Goal: Find specific page/section: Find specific page/section

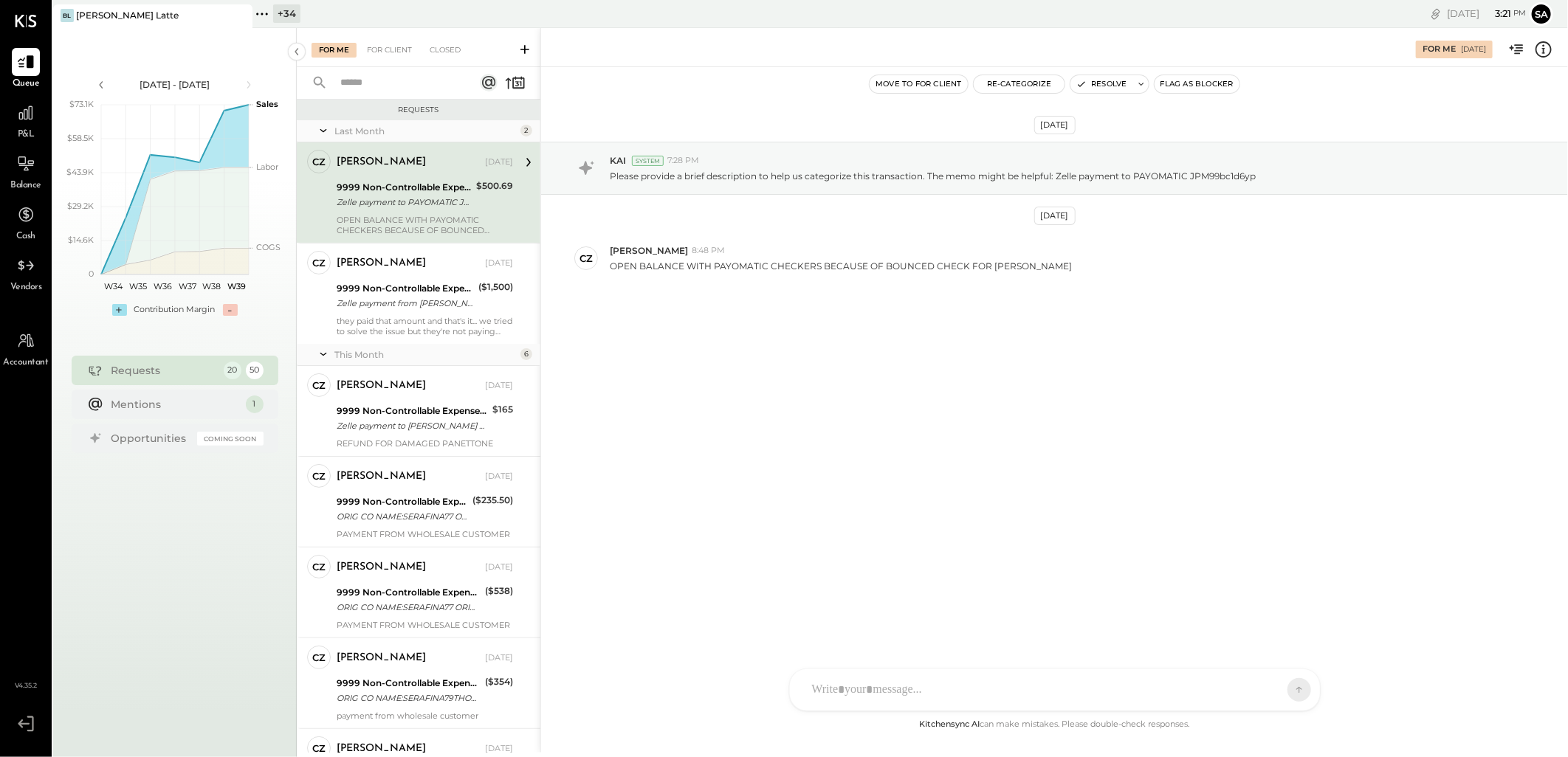
click at [108, 10] on div "[PERSON_NAME] Latte" at bounding box center [127, 15] width 103 height 12
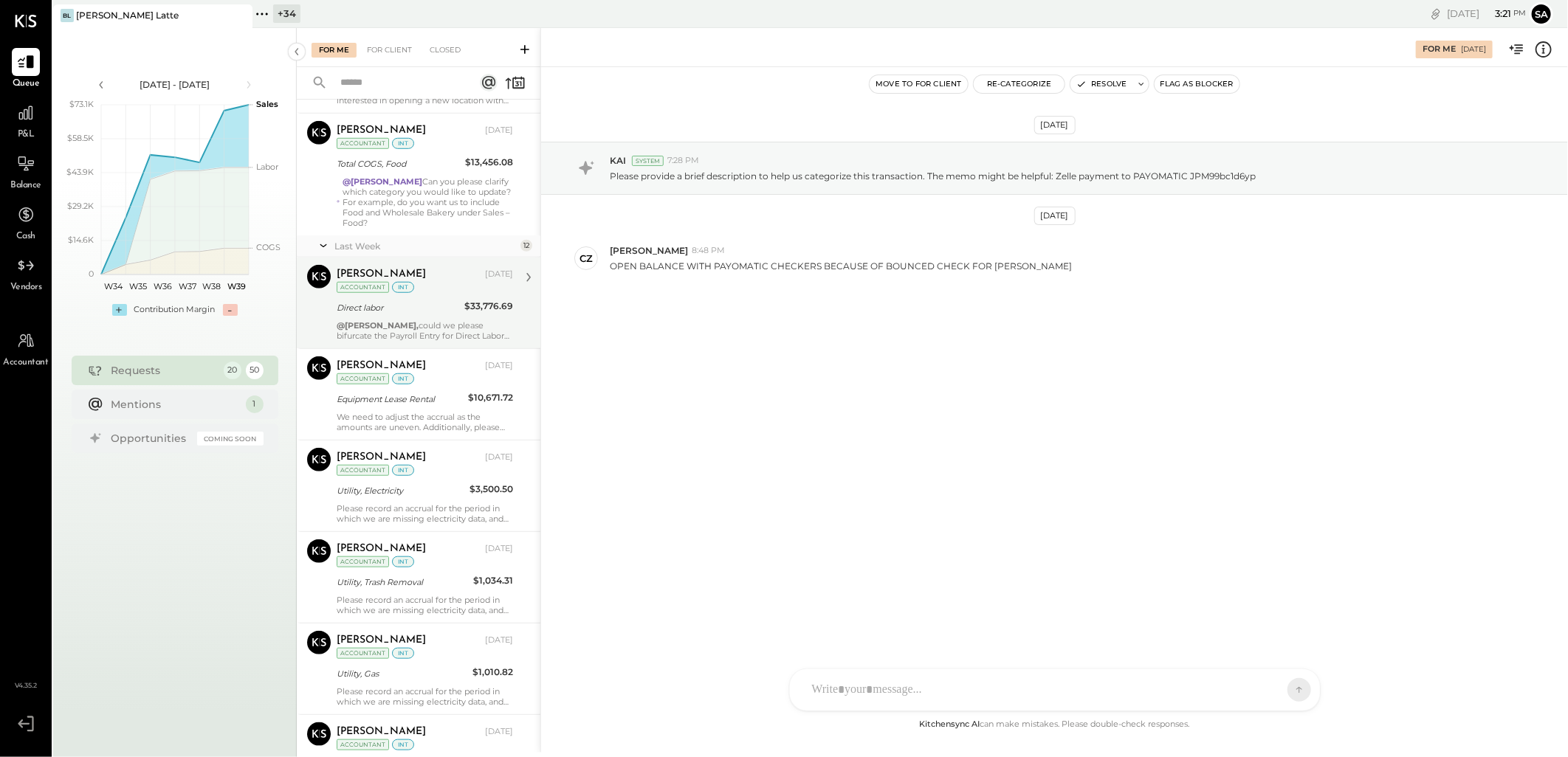
scroll to position [738, 0]
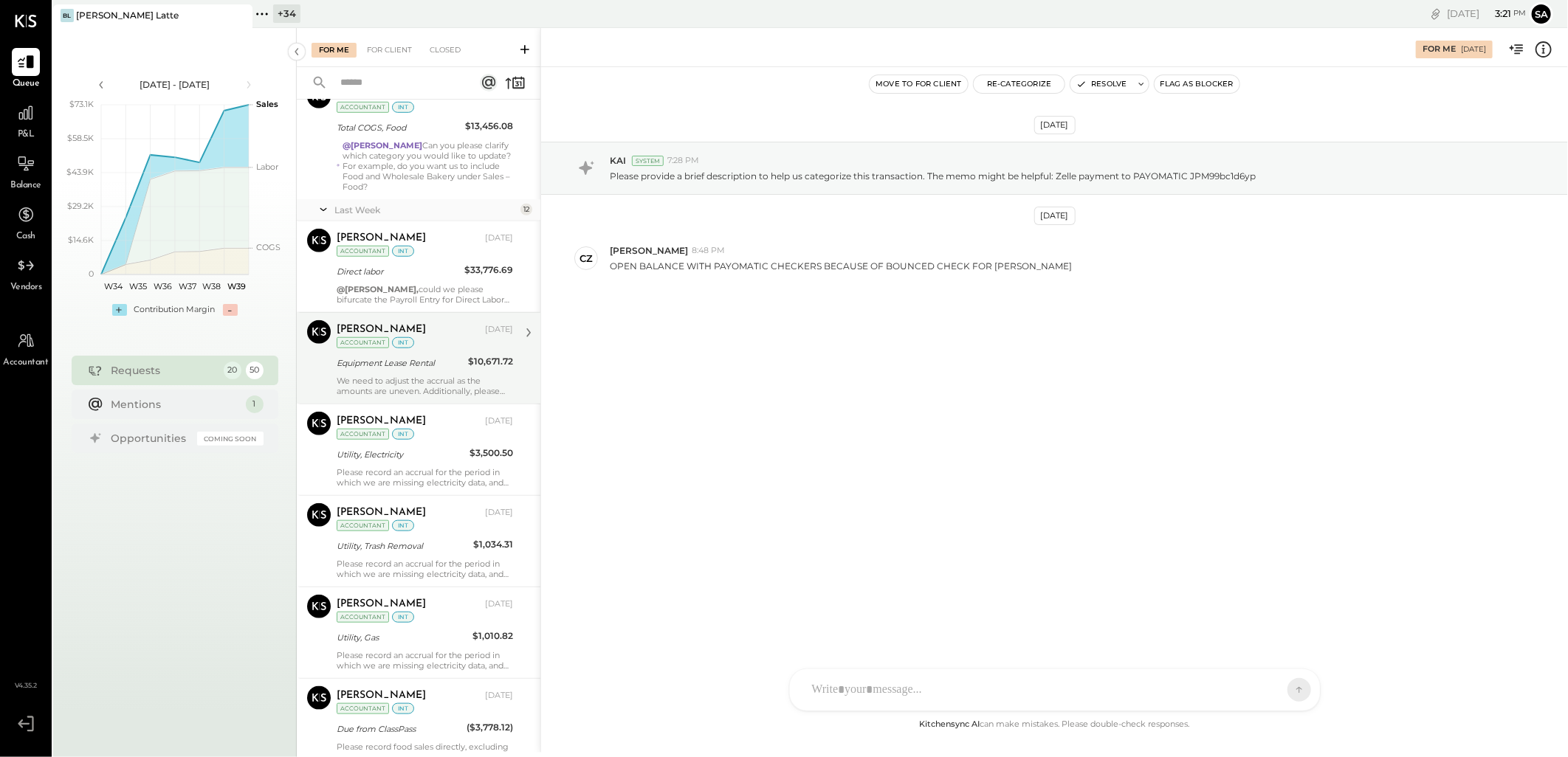
click at [394, 382] on div "We need to adjust the accrual as the amounts are uneven. Additionally, please n…" at bounding box center [425, 386] width 176 height 21
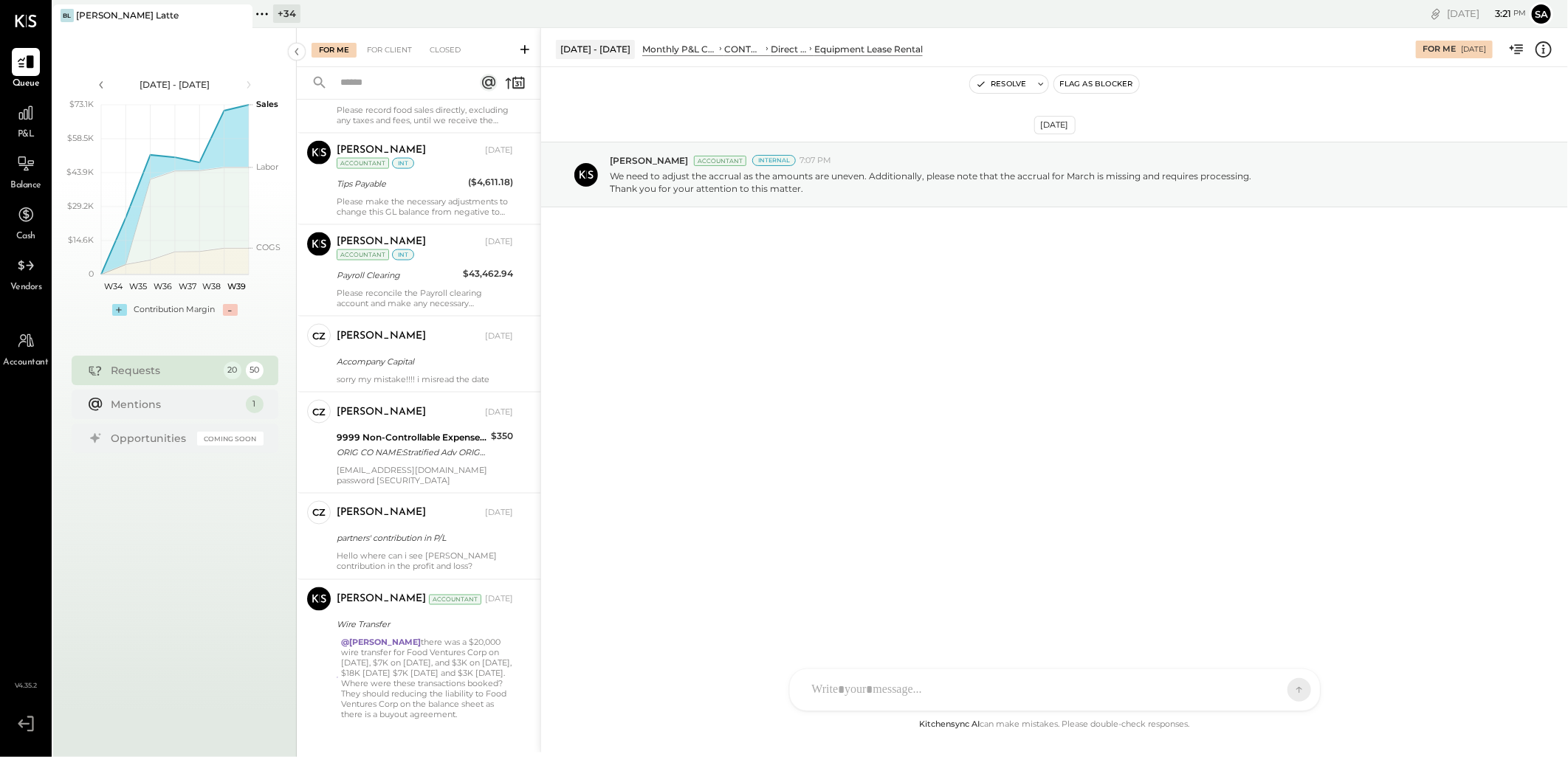
scroll to position [1396, 0]
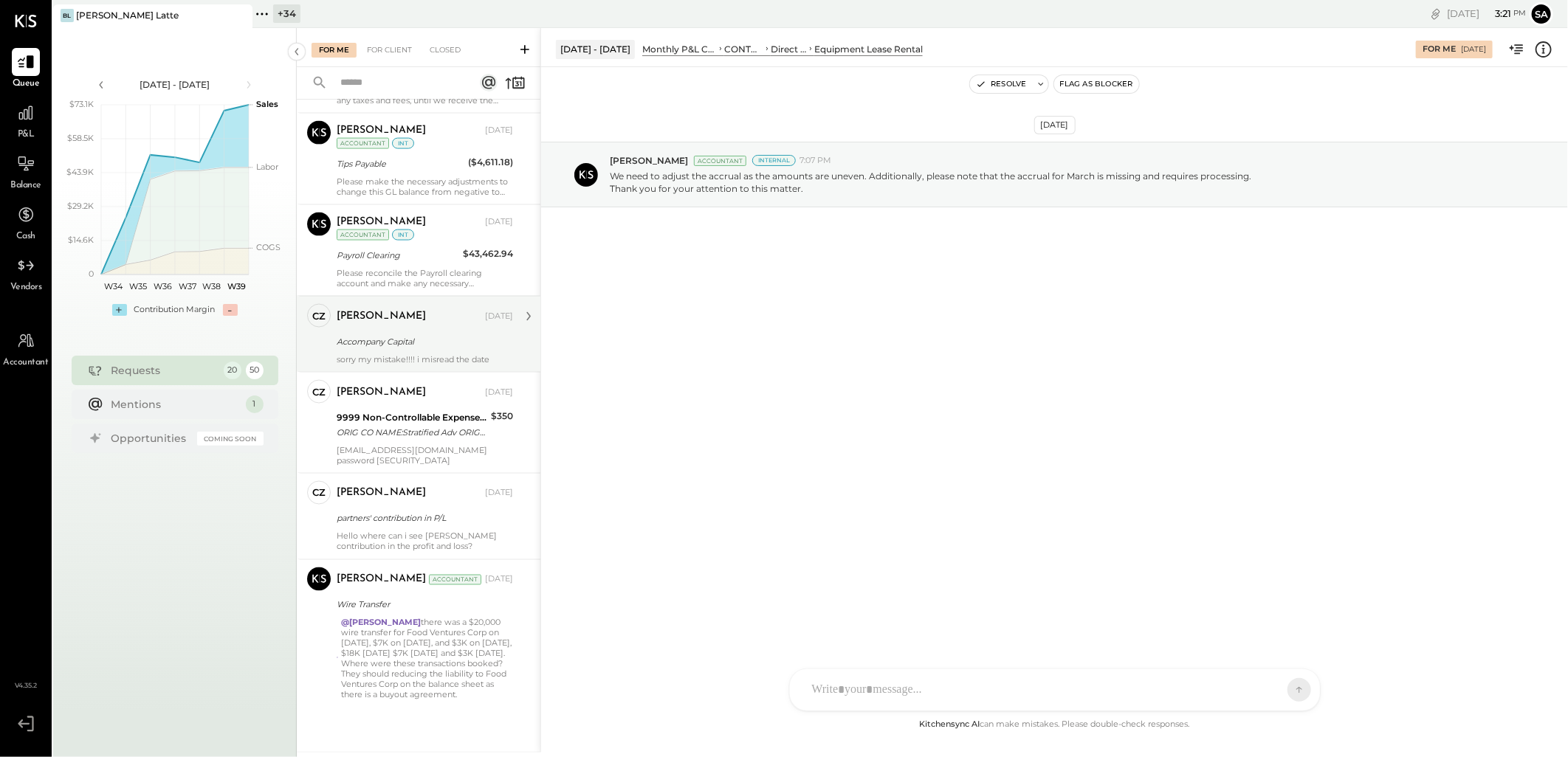
click at [375, 350] on div "Accompany Capital" at bounding box center [423, 341] width 172 height 18
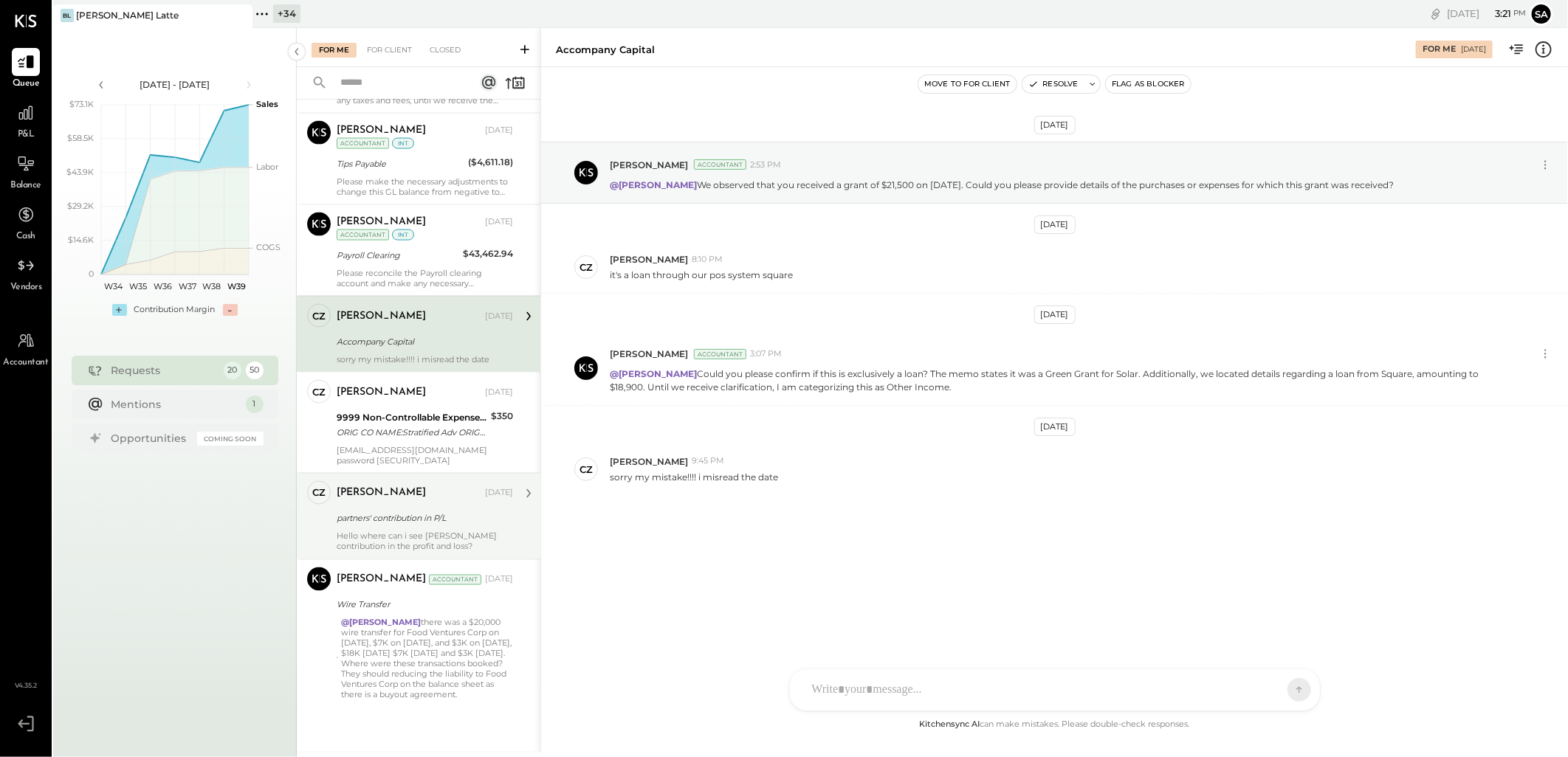
click at [433, 518] on div "partners' contribution in P/L" at bounding box center [423, 518] width 172 height 15
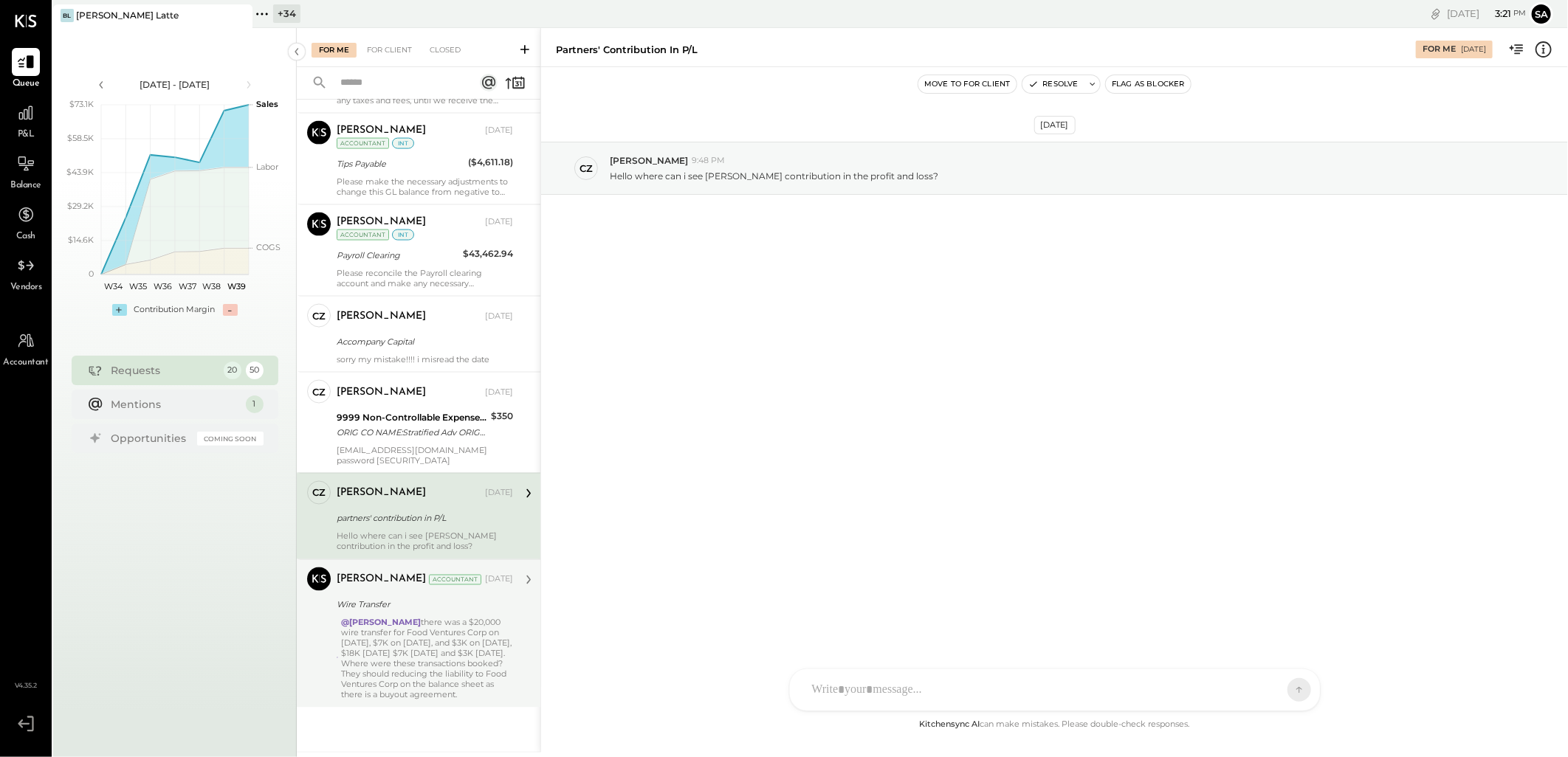
click at [380, 658] on div "@Navin Jain there was a $20,000 wire transfer for Food Ventures Corp on May 9, …" at bounding box center [427, 659] width 172 height 83
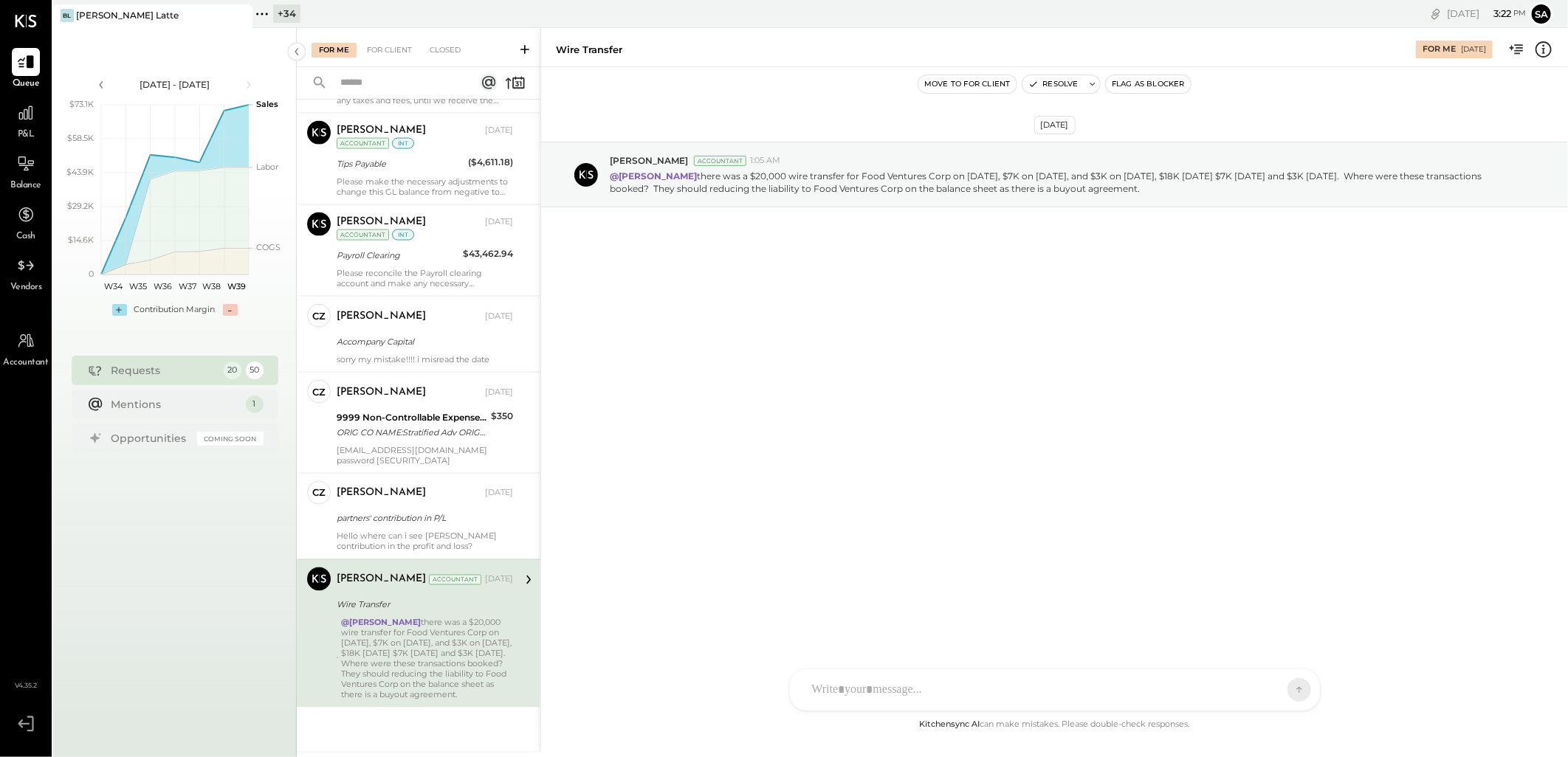
click at [278, 9] on div "+ 34" at bounding box center [287, 14] width 28 height 18
click at [282, 11] on div "+ 34" at bounding box center [287, 14] width 28 height 18
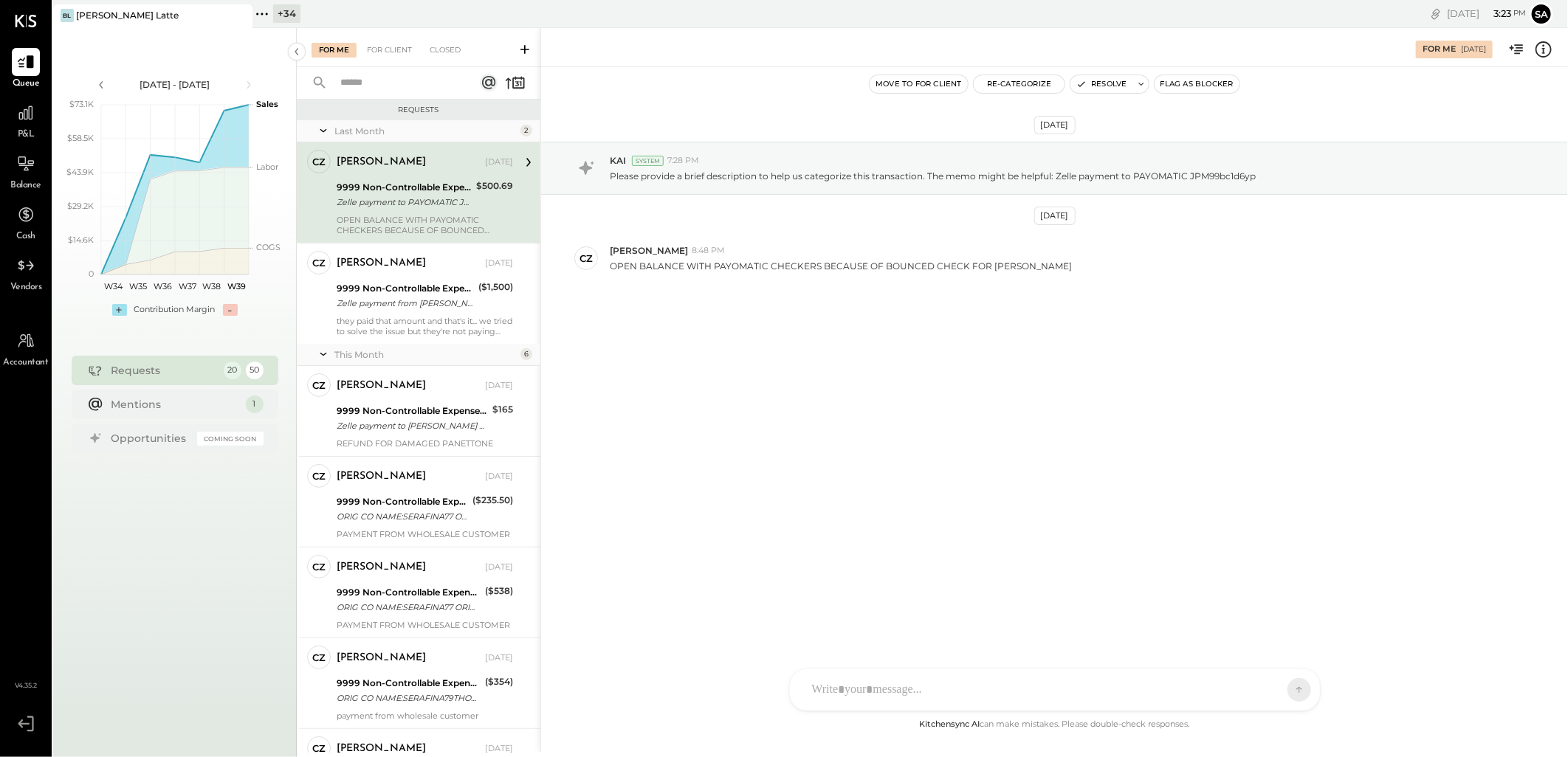
click at [284, 2] on div "+ 34 Pinned Locations ( 1 ) [PERSON_NAME] [GEOGRAPHIC_DATA] [GEOGRAPHIC_DATA] […" at bounding box center [545, 14] width 586 height 28
click at [276, 17] on div "+ 34" at bounding box center [287, 14] width 28 height 18
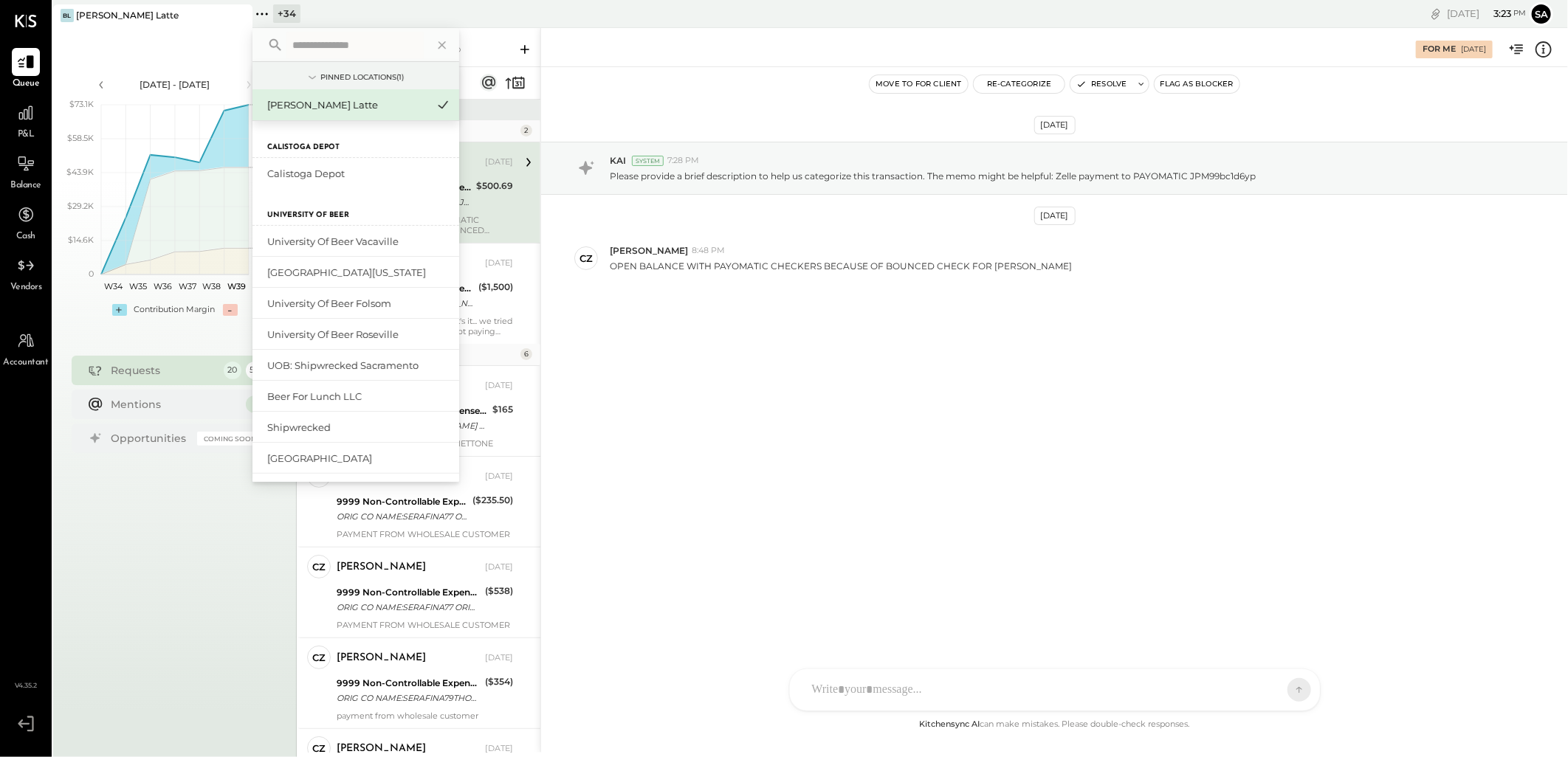
click at [338, 48] on input "text" at bounding box center [354, 44] width 137 height 27
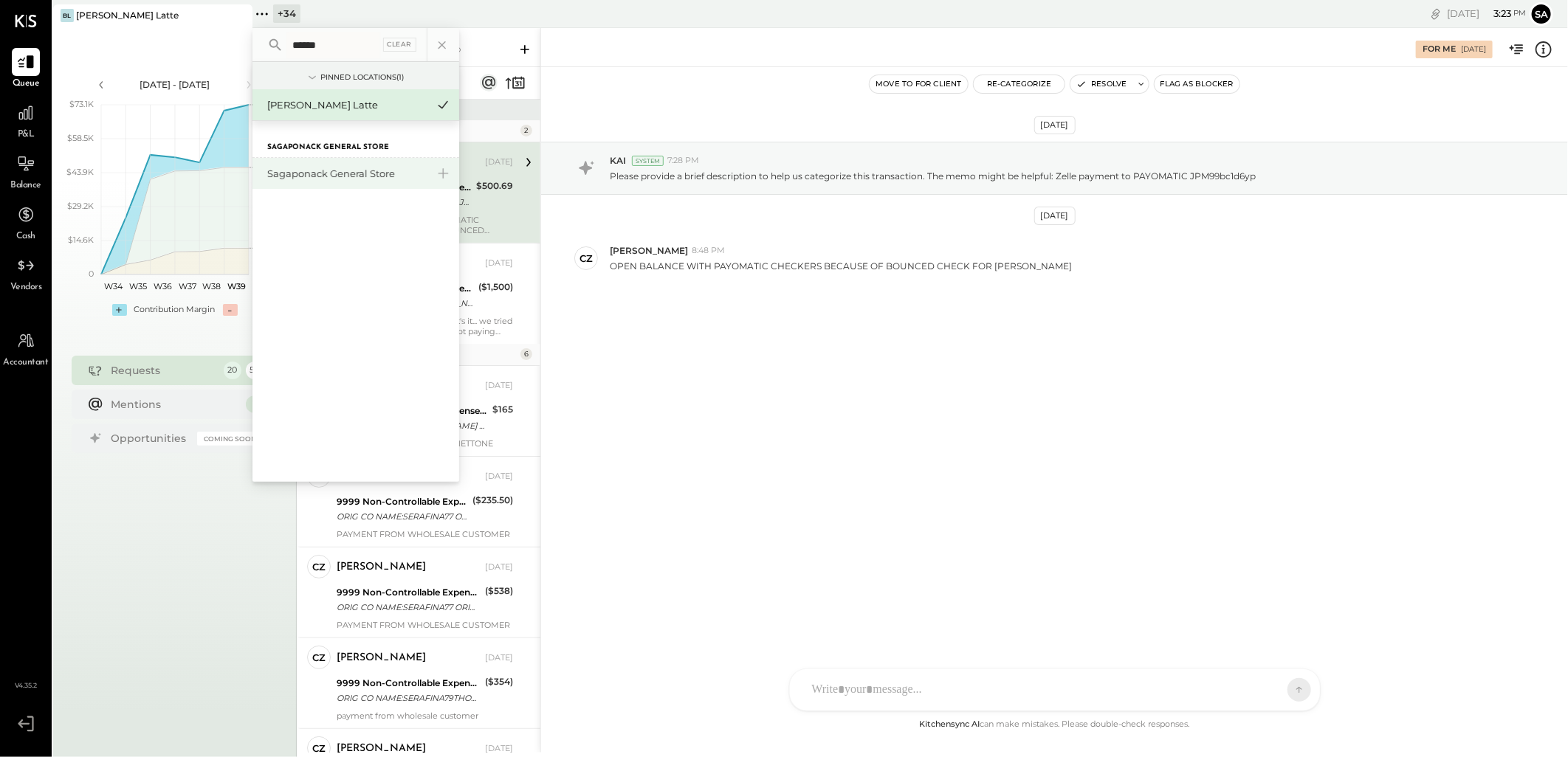
type input "******"
click at [362, 164] on div "Sagaponack General Store" at bounding box center [355, 173] width 206 height 31
click at [369, 177] on div "Sagaponack General Store" at bounding box center [347, 173] width 160 height 14
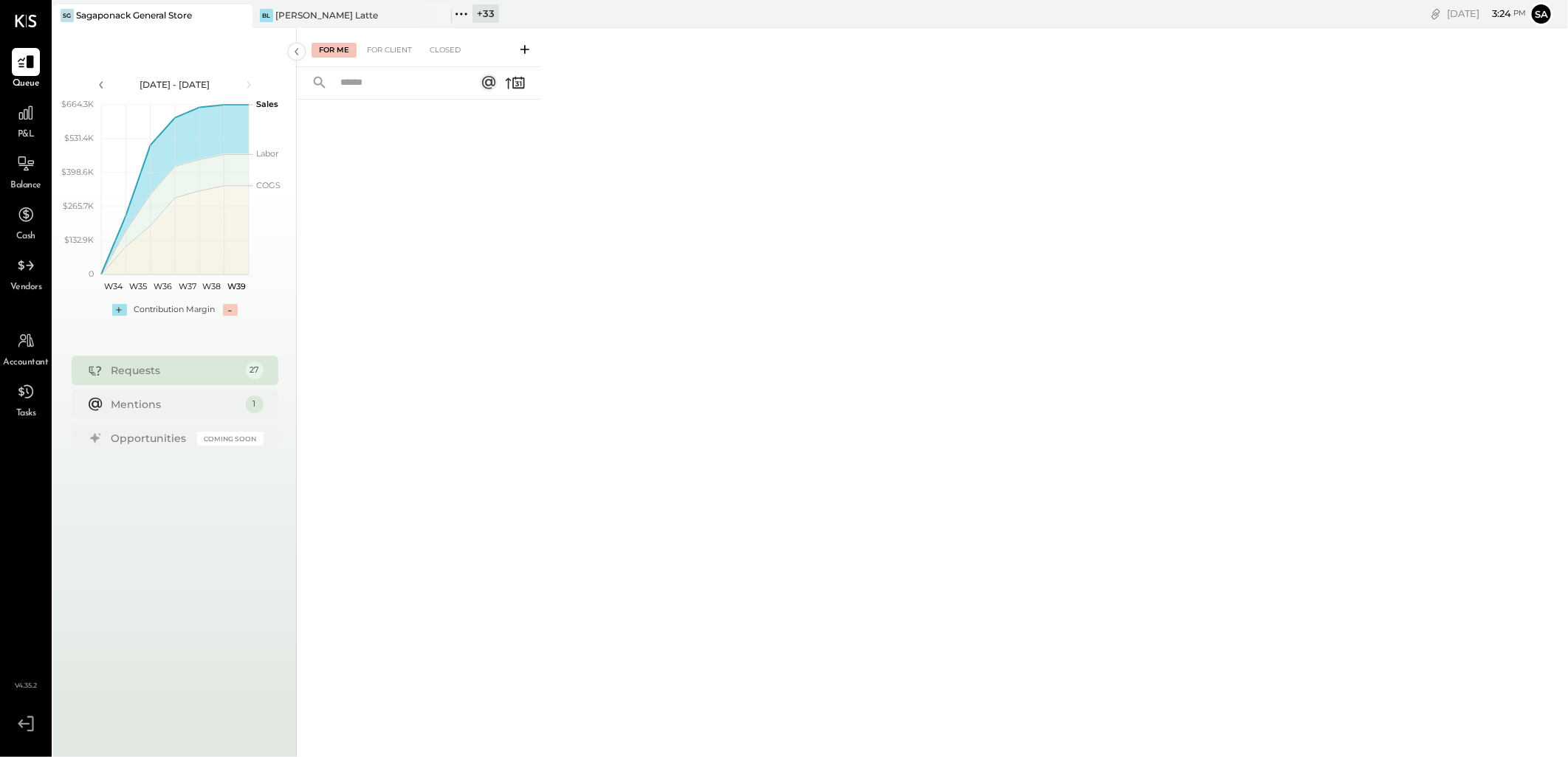
click at [439, 303] on div at bounding box center [419, 406] width 244 height 614
click at [372, 49] on div "For Client" at bounding box center [390, 50] width 60 height 15
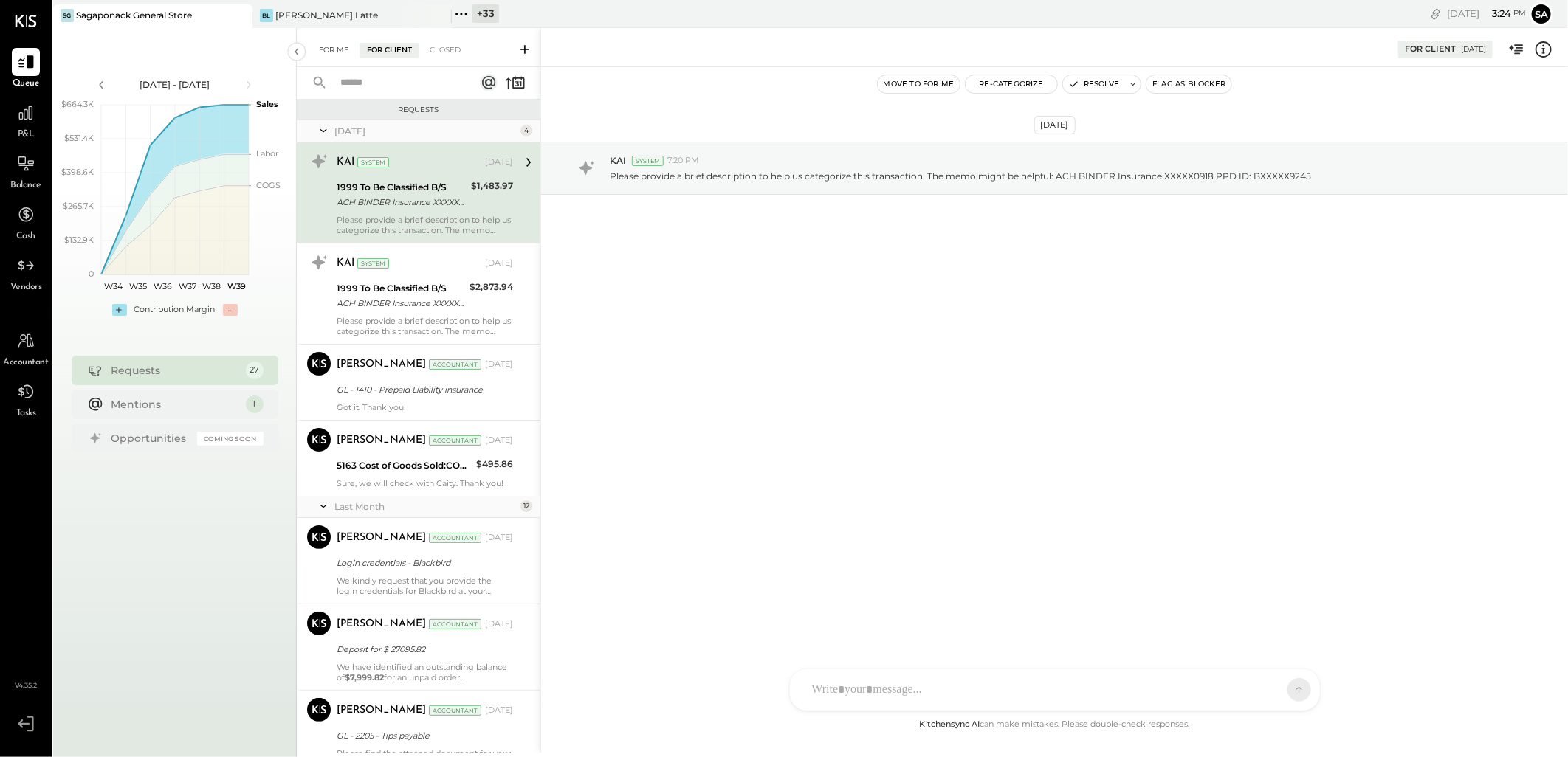
click at [330, 49] on div "For Me" at bounding box center [334, 50] width 45 height 15
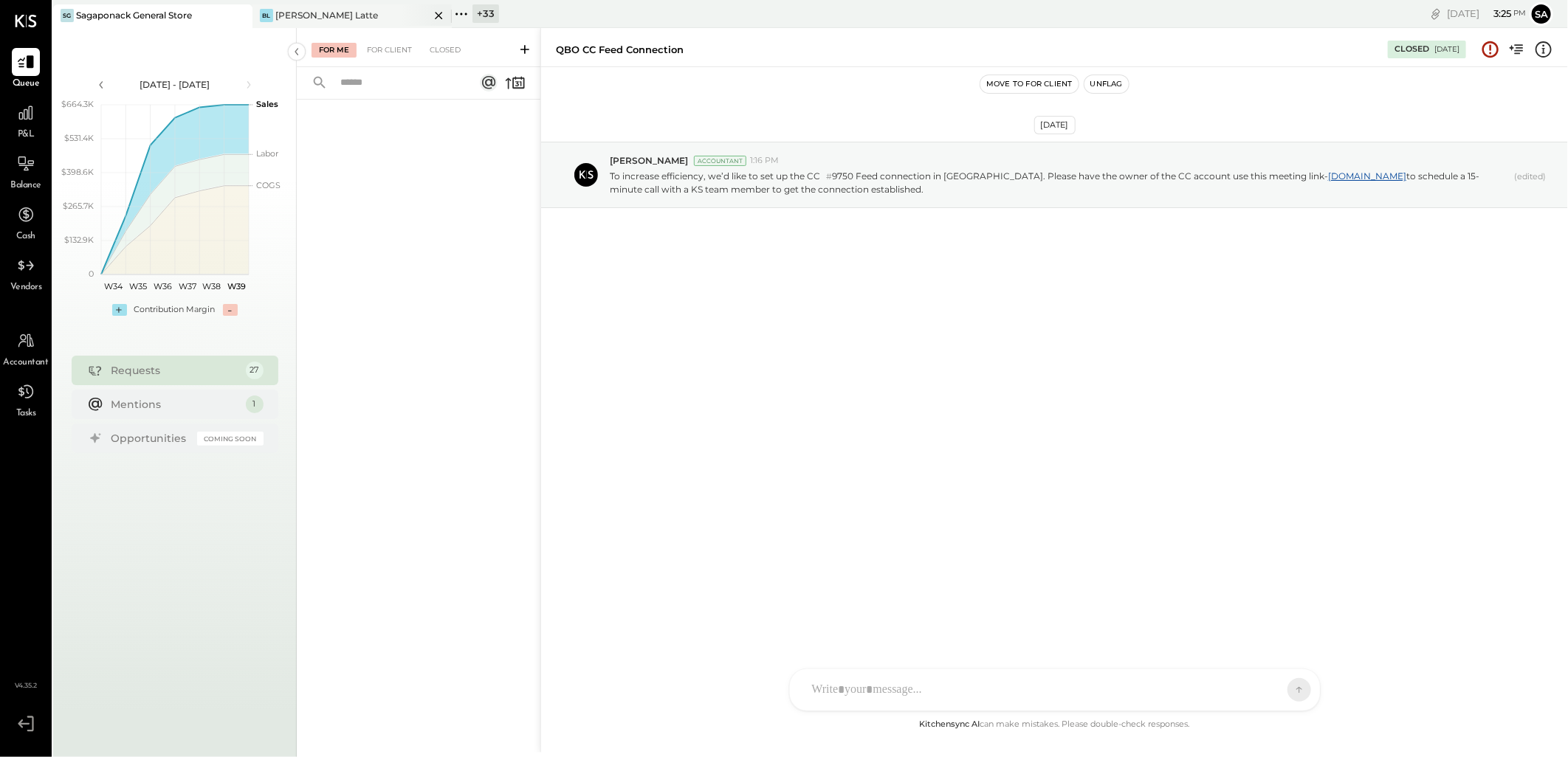
click at [341, 18] on div "[PERSON_NAME] Latte" at bounding box center [341, 15] width 177 height 13
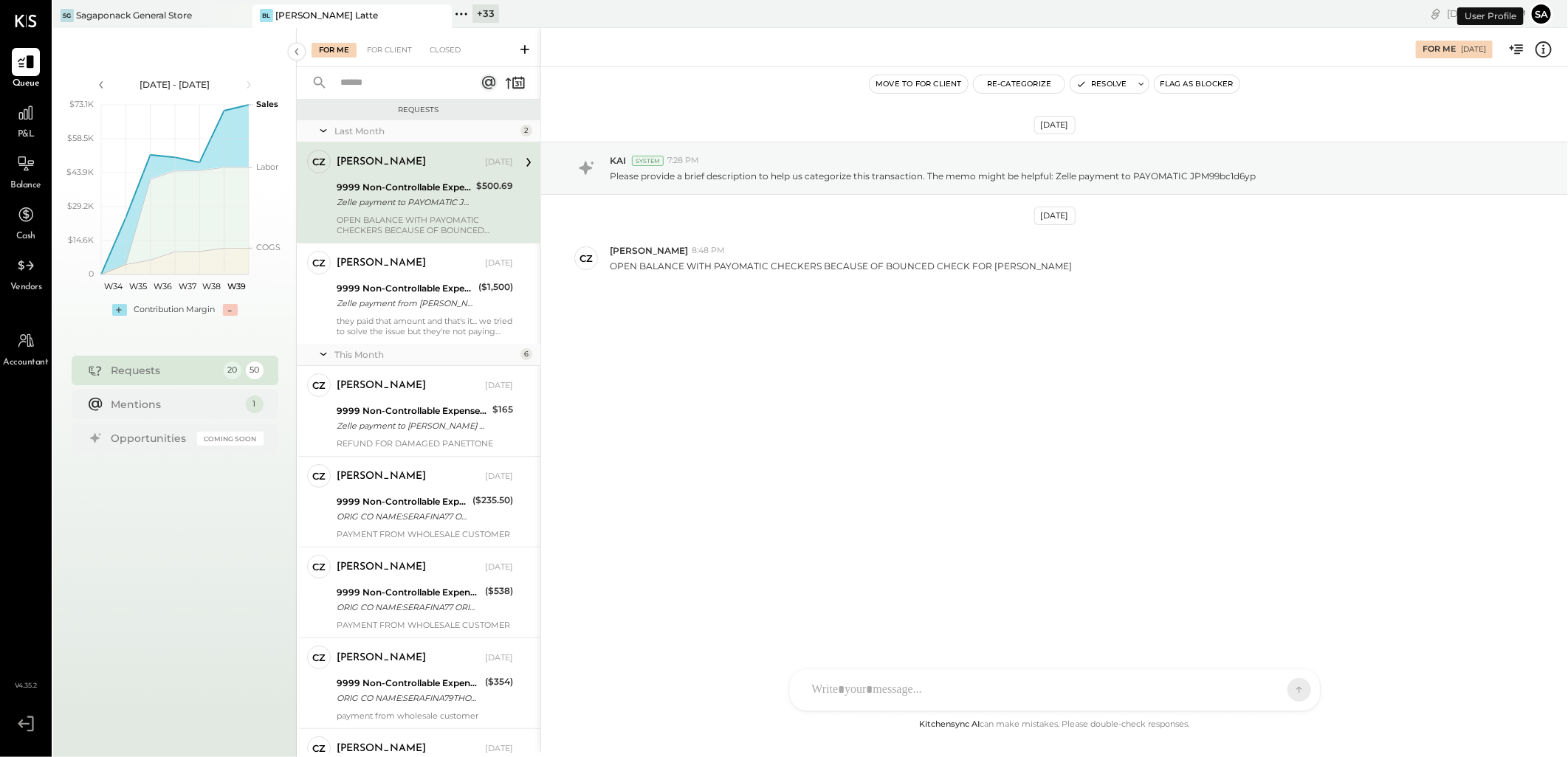
click at [469, 16] on icon at bounding box center [461, 14] width 19 height 19
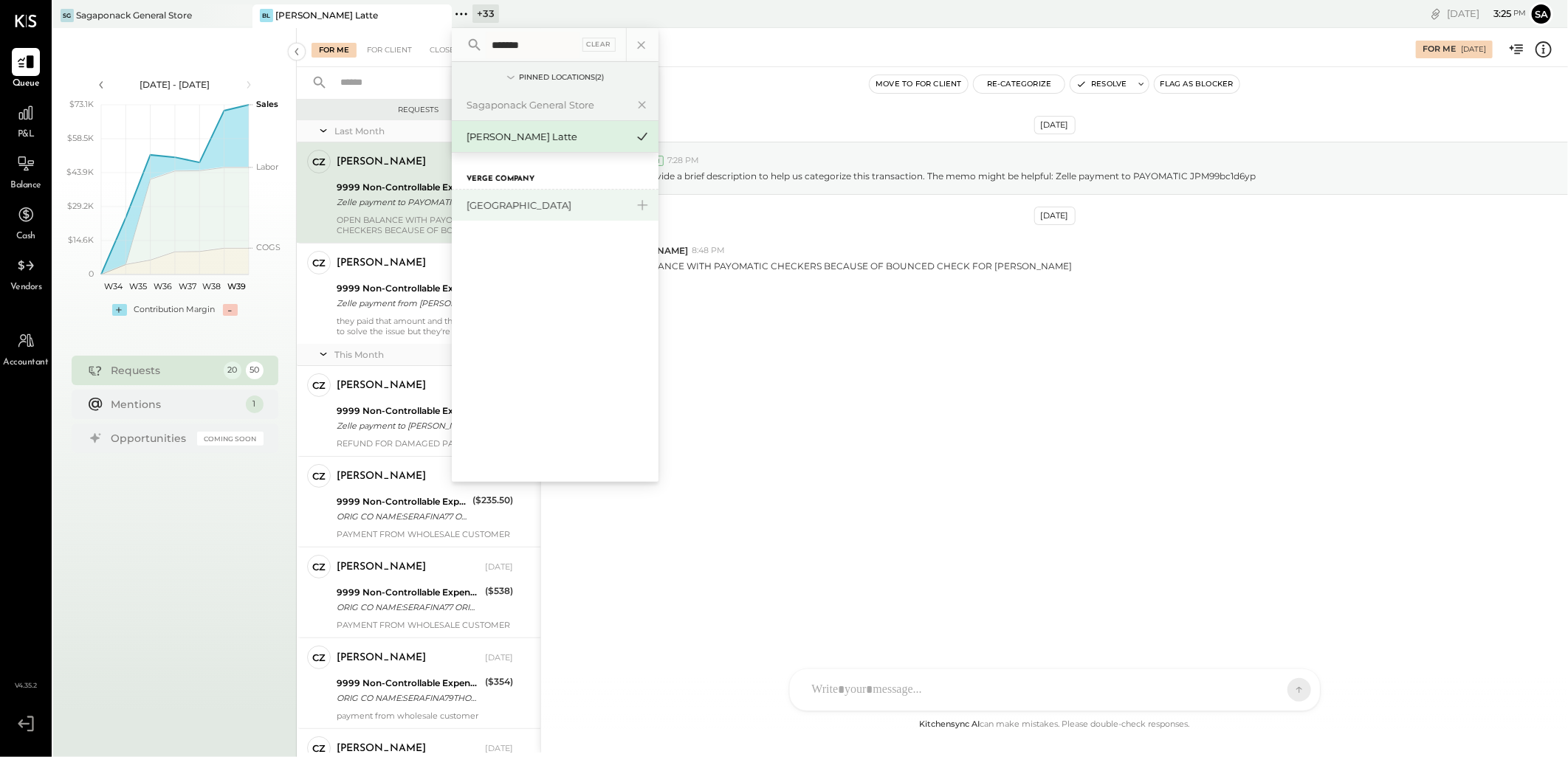
type input "*******"
click at [519, 205] on div "[GEOGRAPHIC_DATA]" at bounding box center [546, 206] width 160 height 14
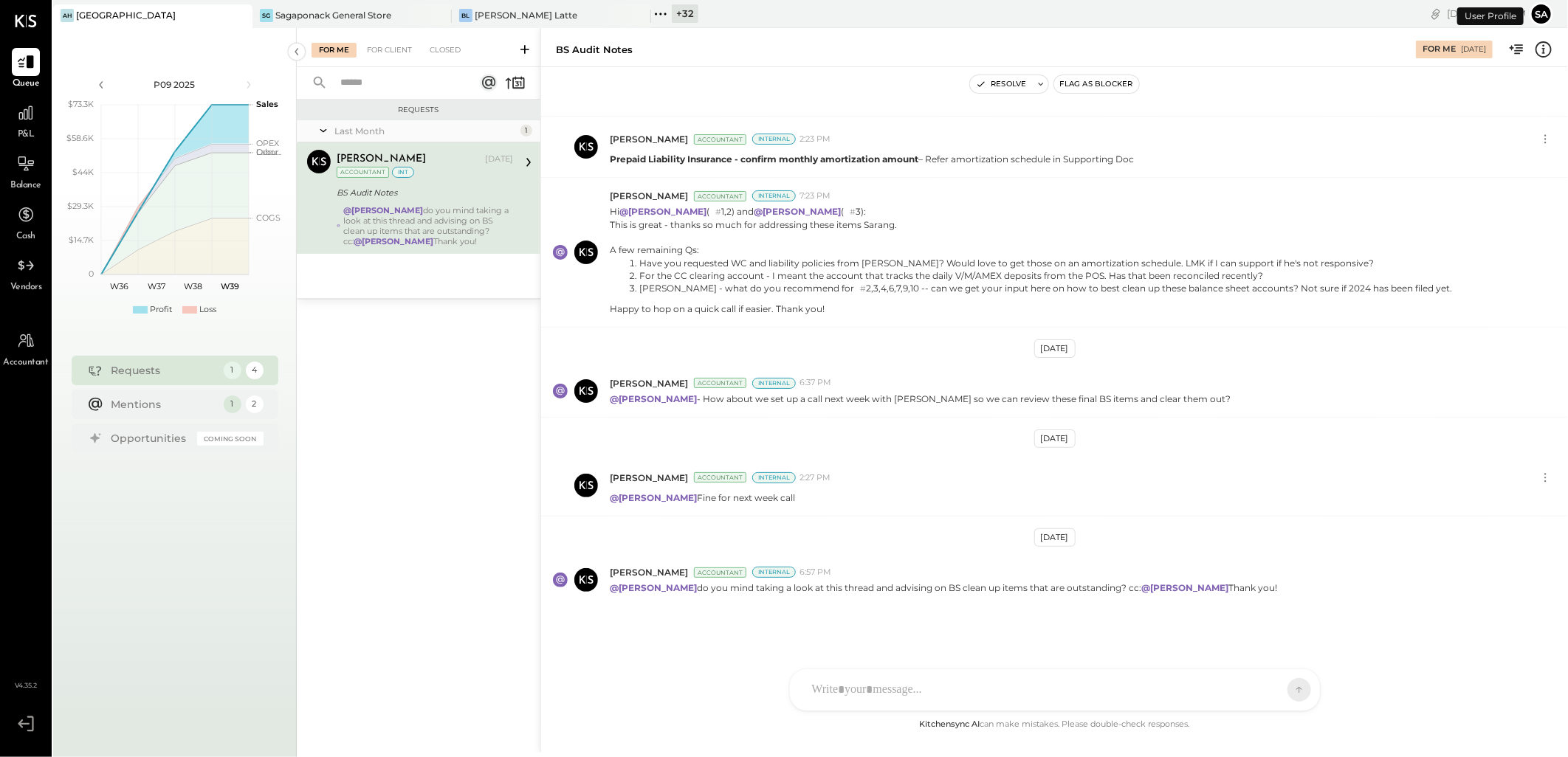
scroll to position [726, 0]
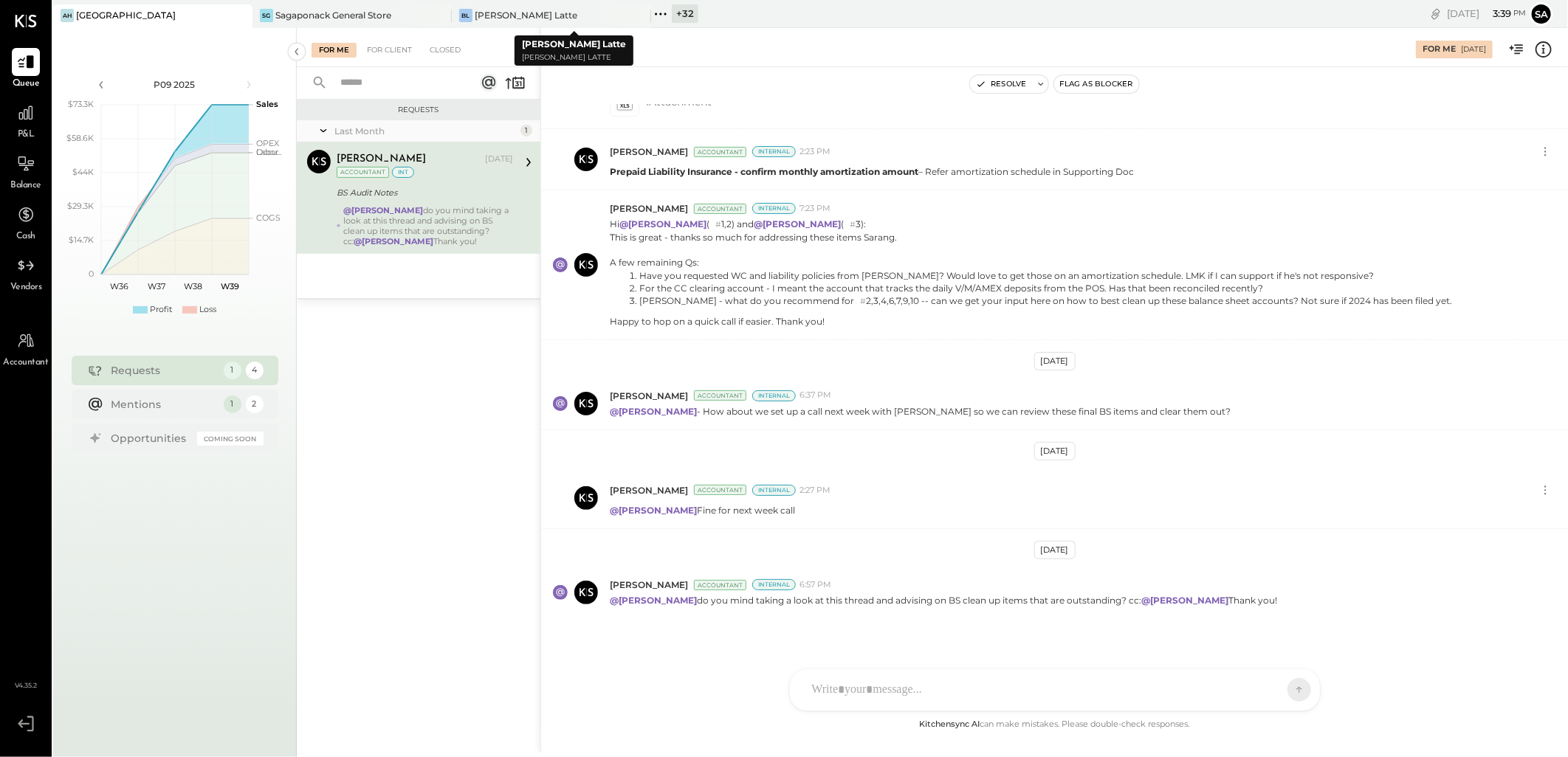
click at [677, 6] on div "+ 32" at bounding box center [685, 14] width 27 height 18
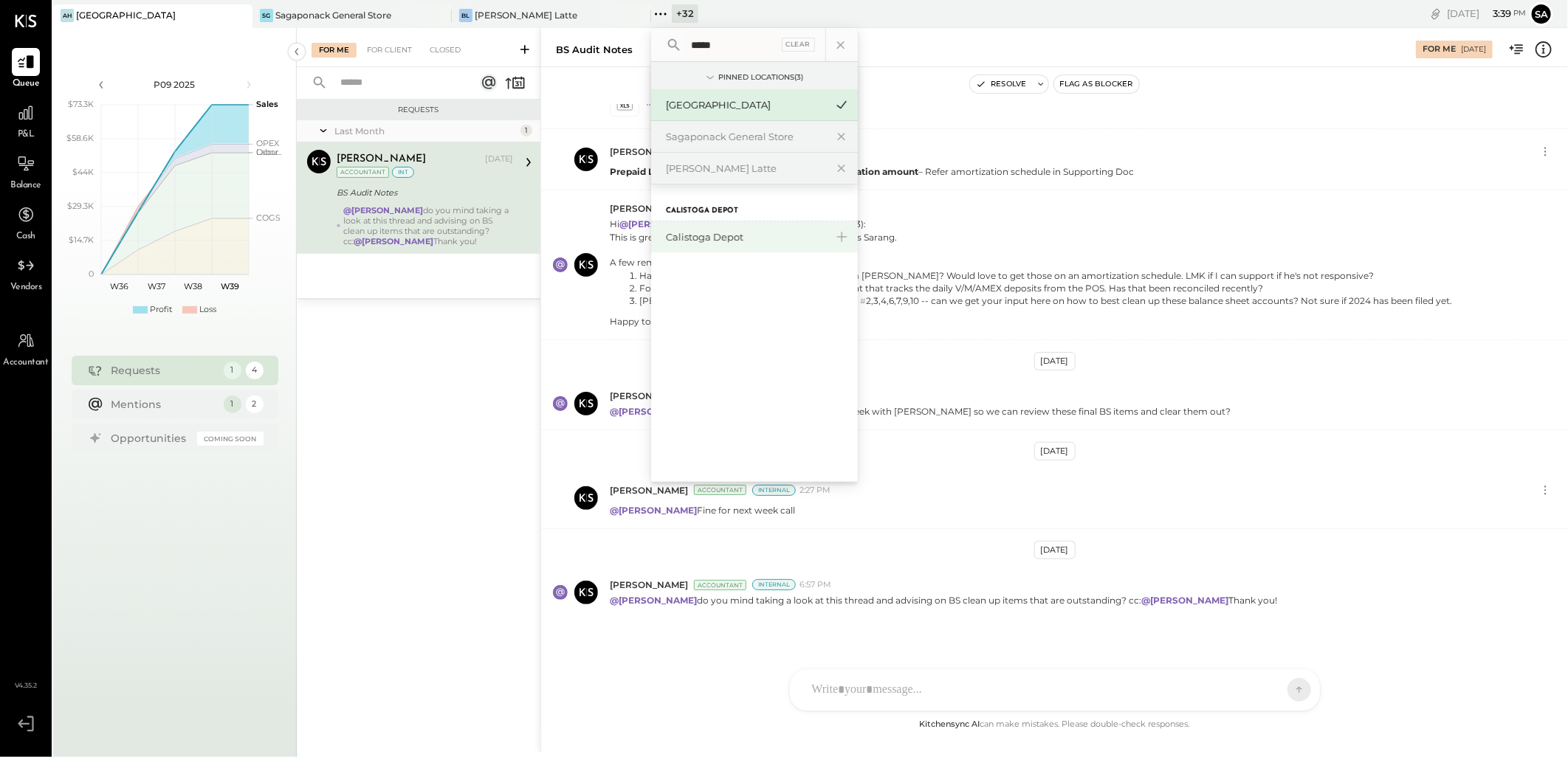
type input "*****"
click at [744, 239] on div "Calistoga Depot" at bounding box center [746, 237] width 160 height 14
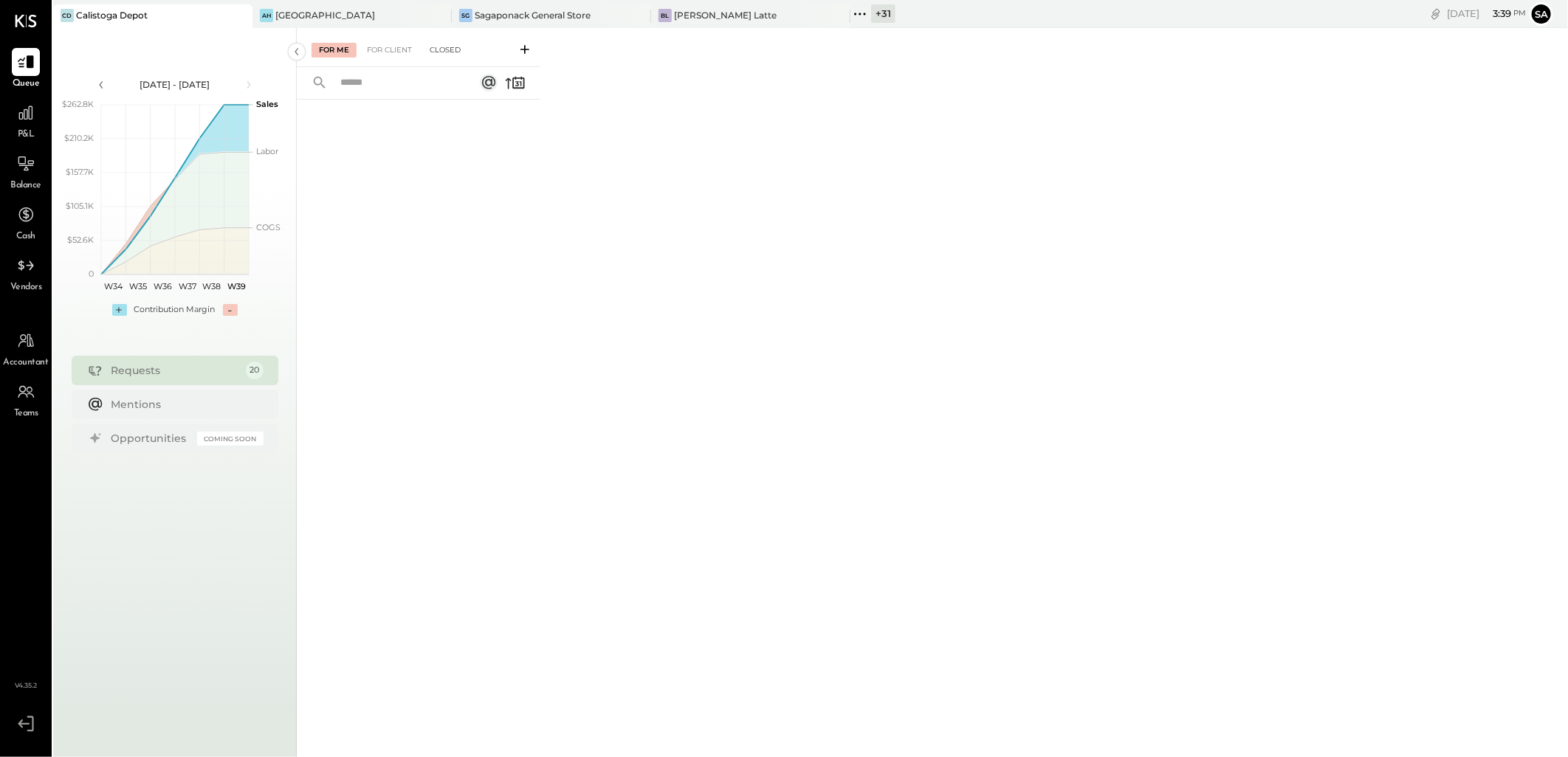
click at [441, 48] on div "Closed" at bounding box center [445, 50] width 46 height 15
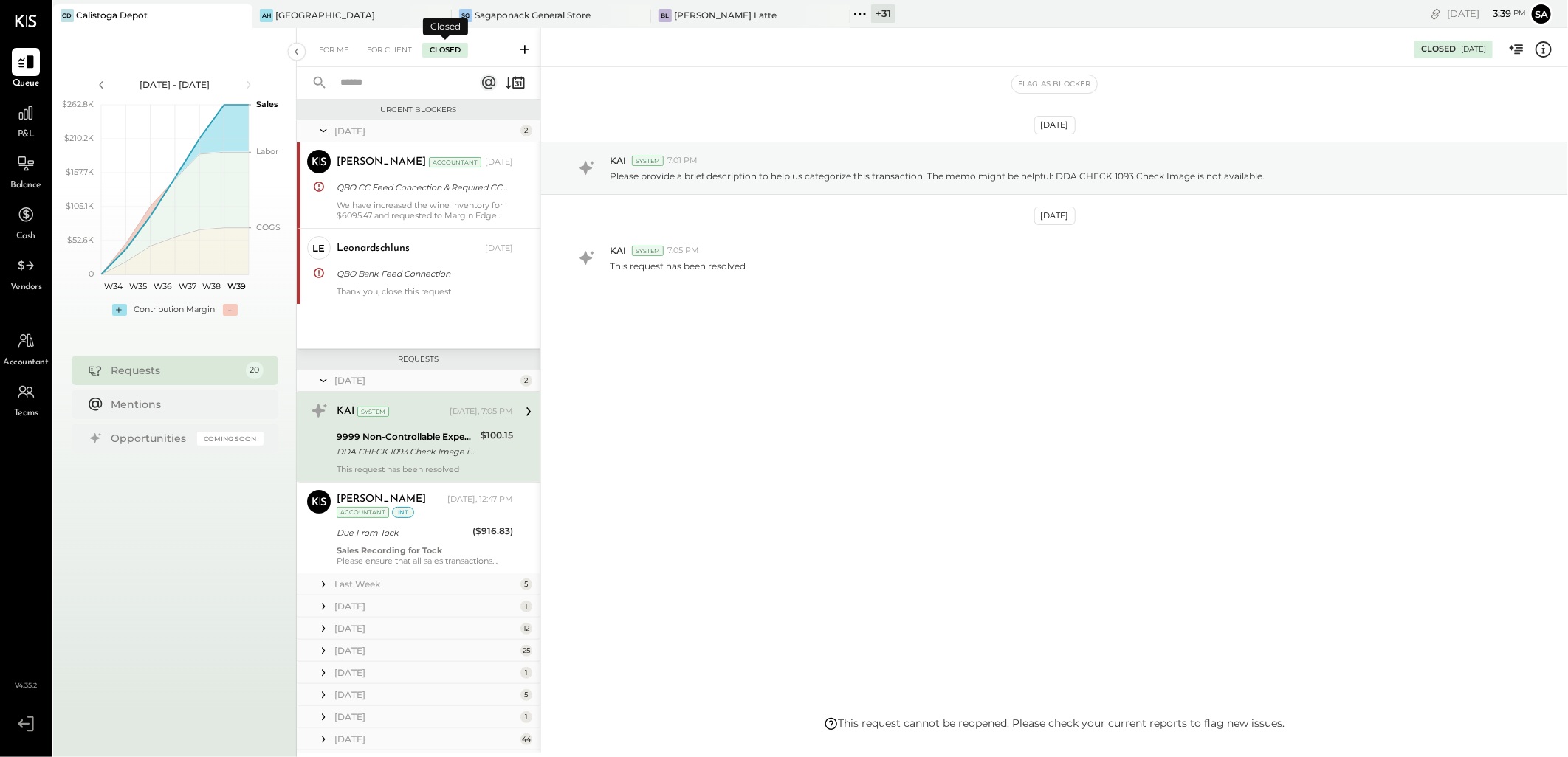
scroll to position [10, 0]
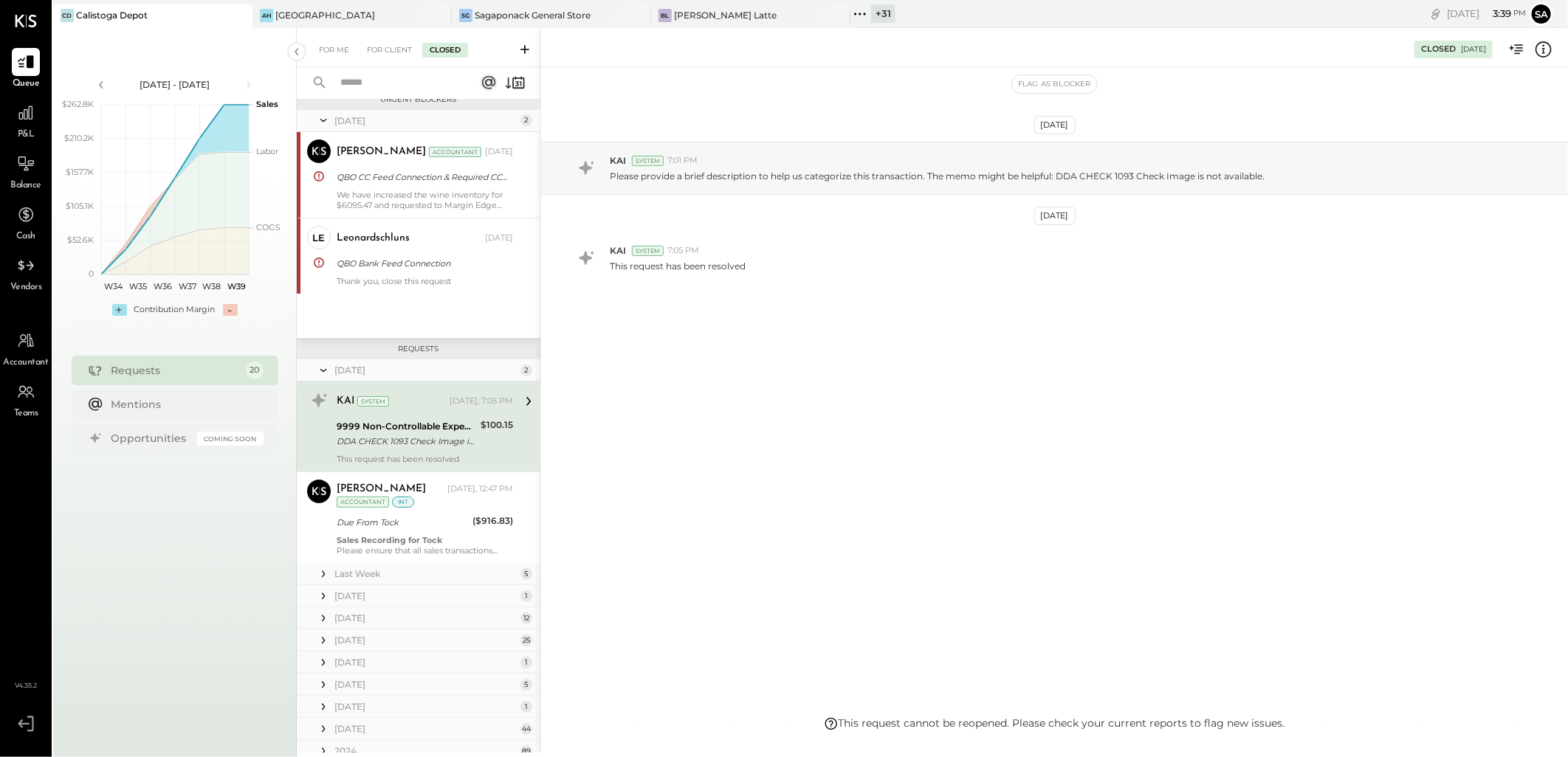
click at [400, 80] on input "text" at bounding box center [398, 83] width 133 height 25
click at [400, 80] on input "****" at bounding box center [398, 83] width 133 height 25
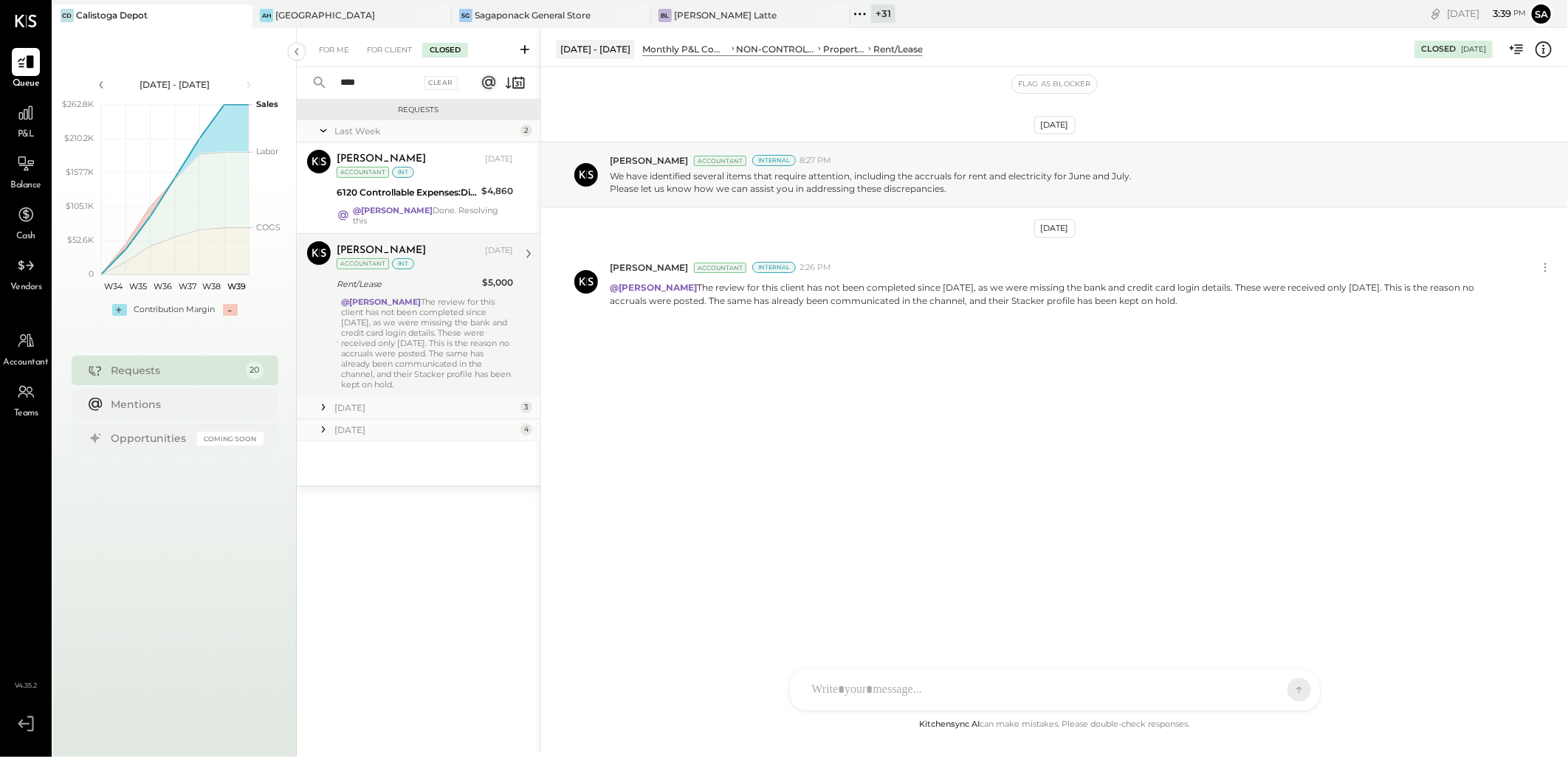
type input "****"
click at [412, 316] on div "@Navin Jain The review for this client has not been completed since June 2025, …" at bounding box center [427, 343] width 172 height 93
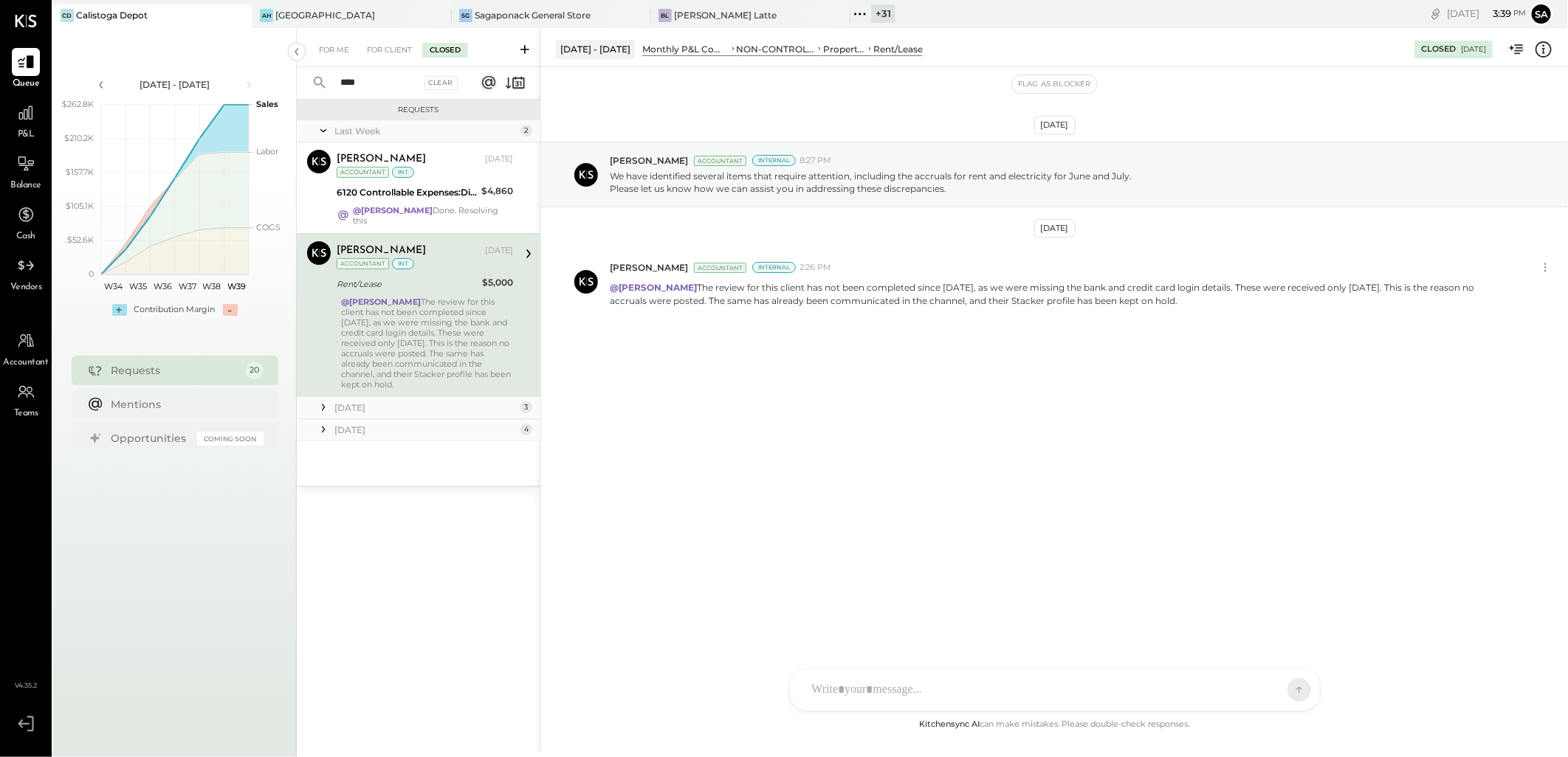
click at [320, 400] on icon at bounding box center [323, 406] width 15 height 15
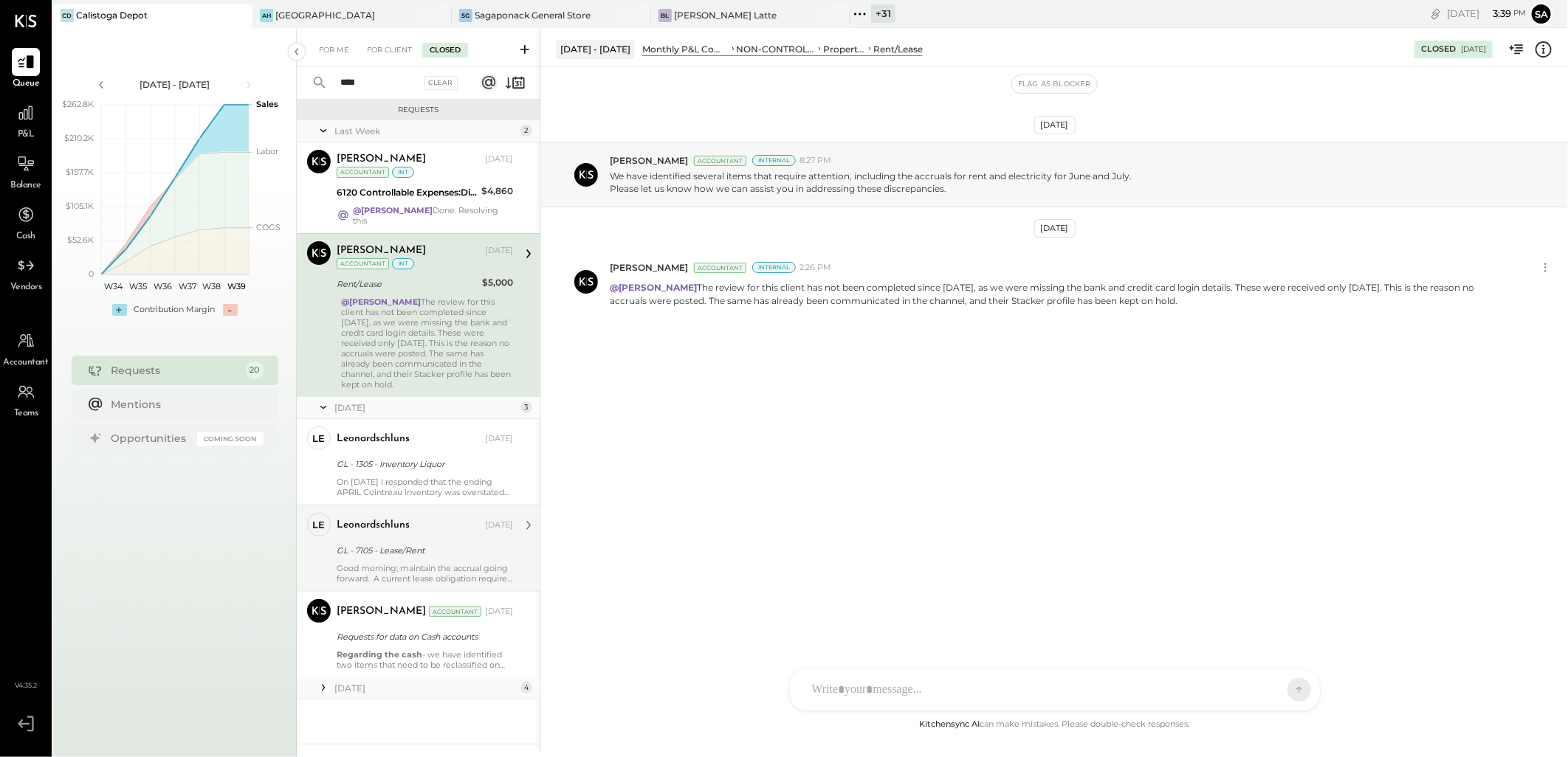
click at [421, 543] on div "GL - 7105 - Lease/Rent" at bounding box center [423, 550] width 172 height 15
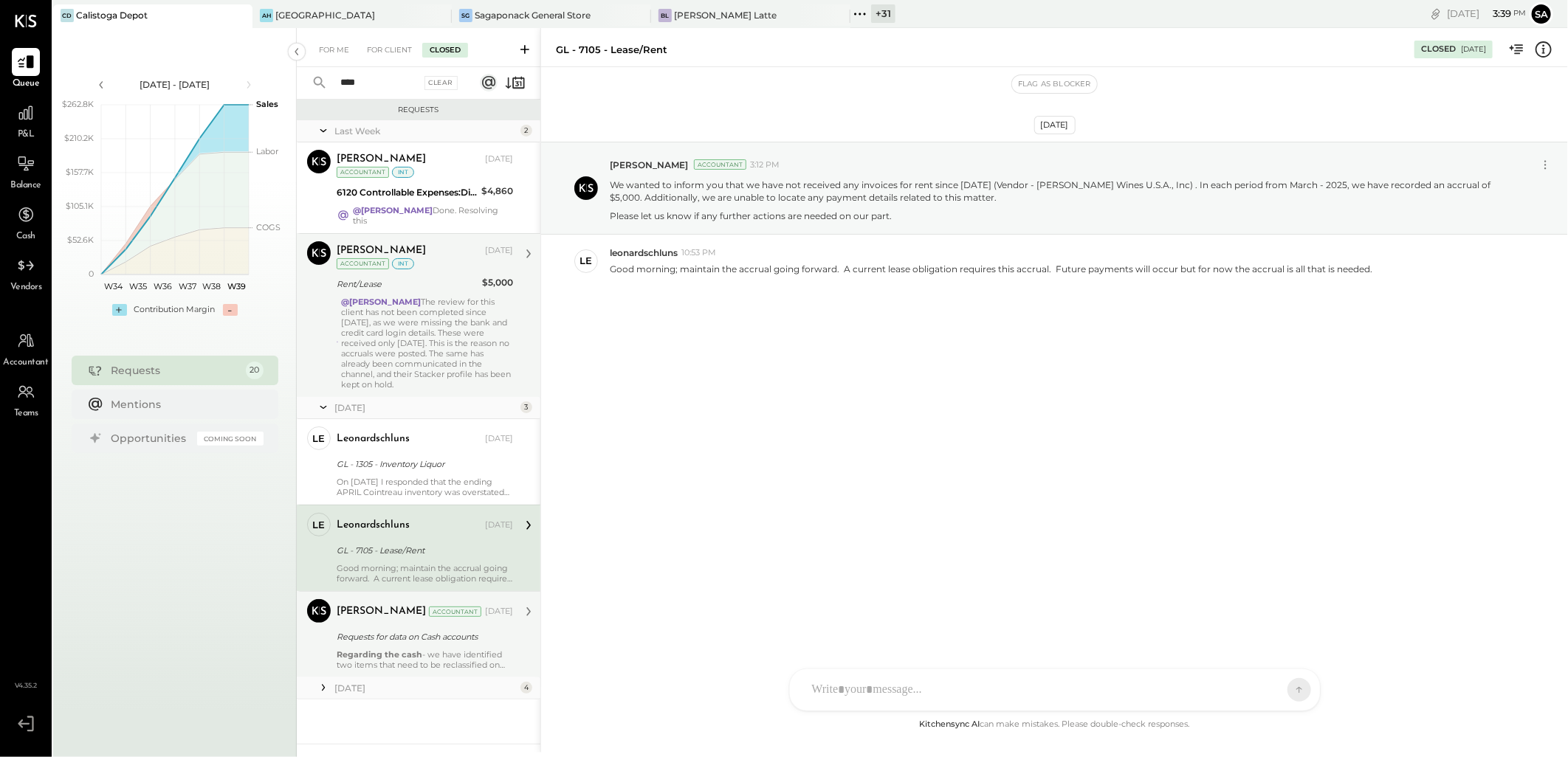
click at [426, 630] on div "Requests for data on Cash accounts" at bounding box center [423, 637] width 172 height 15
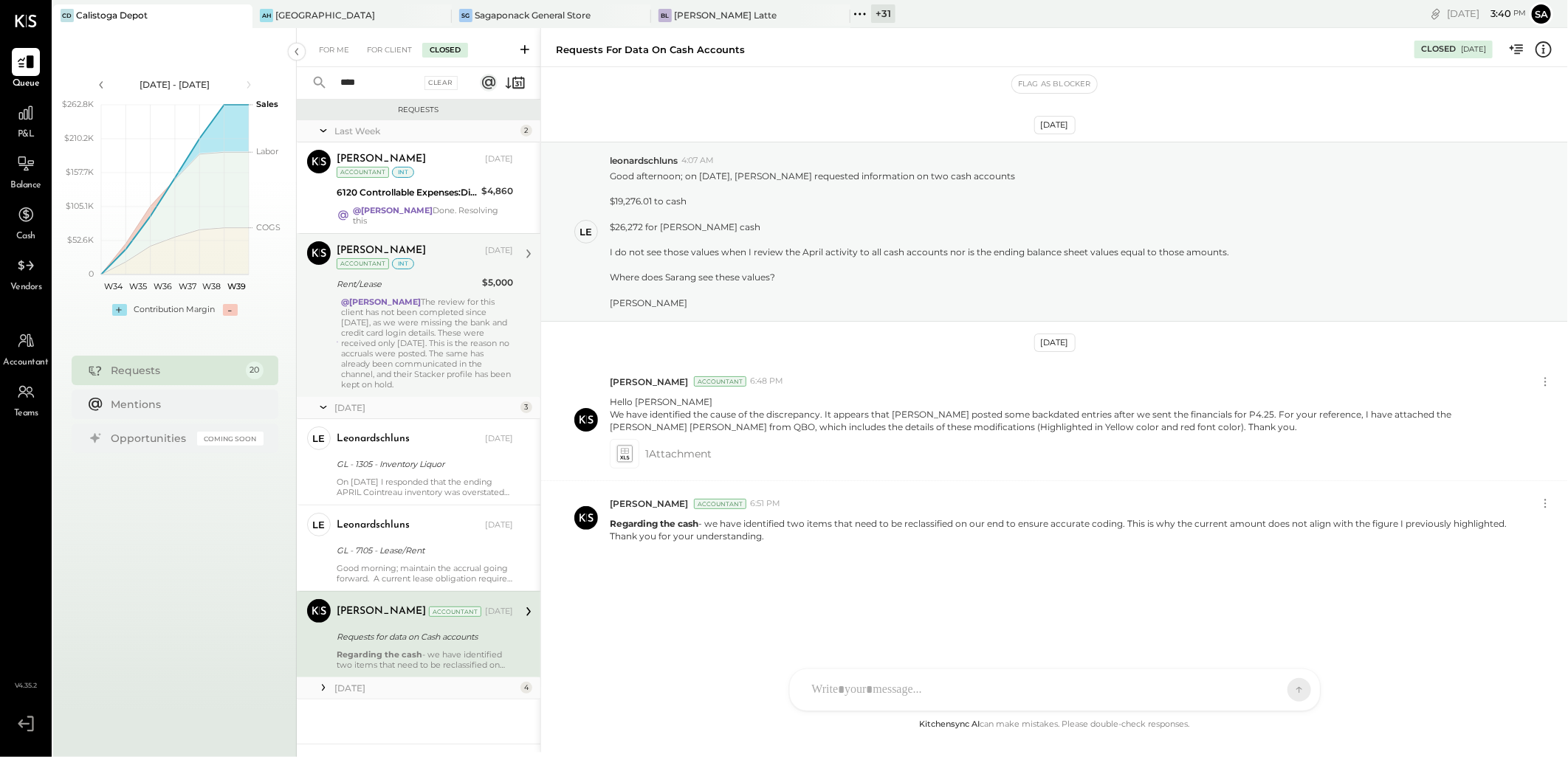
click at [322, 680] on icon at bounding box center [323, 687] width 15 height 15
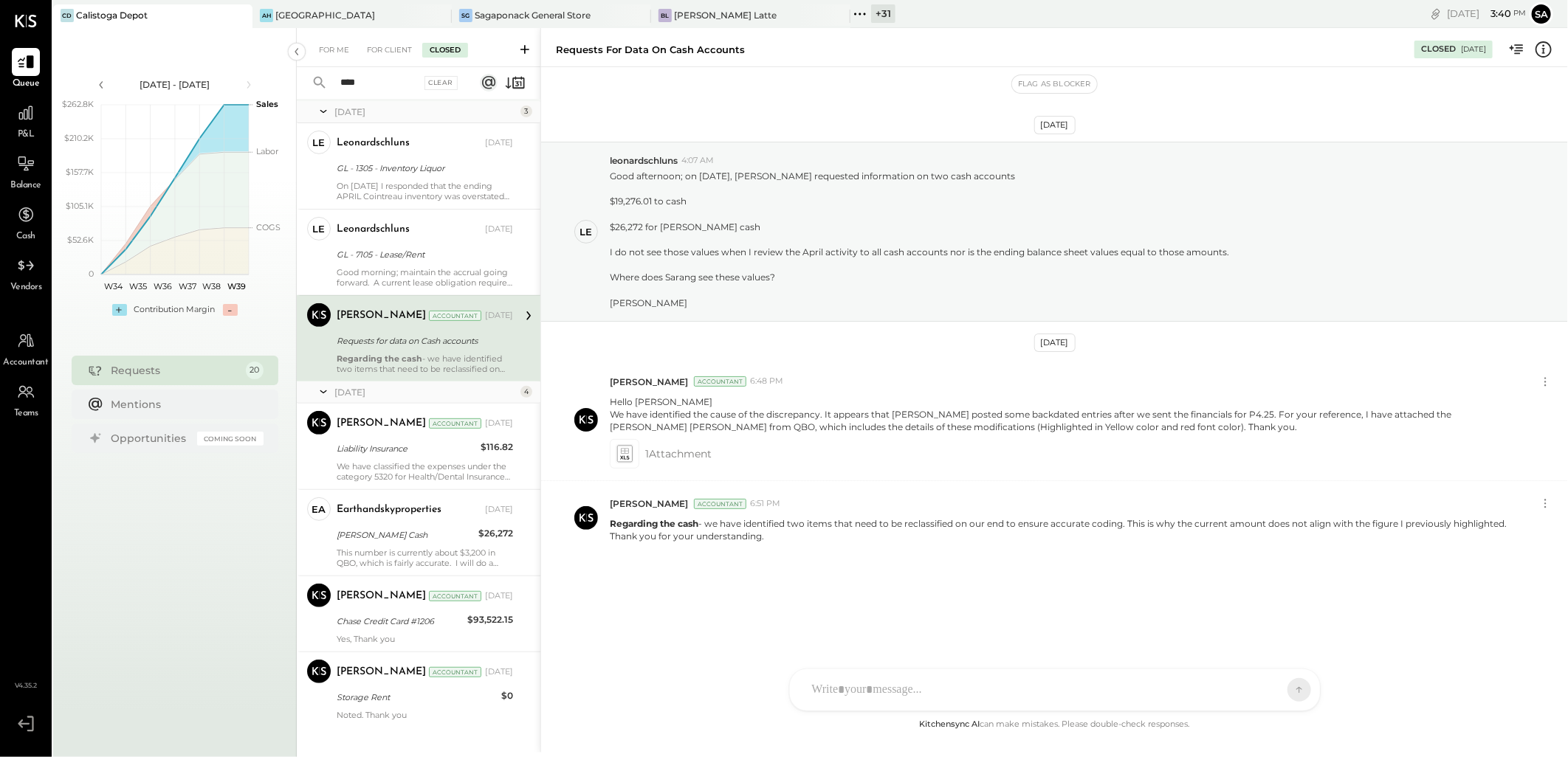
scroll to position [308, 0]
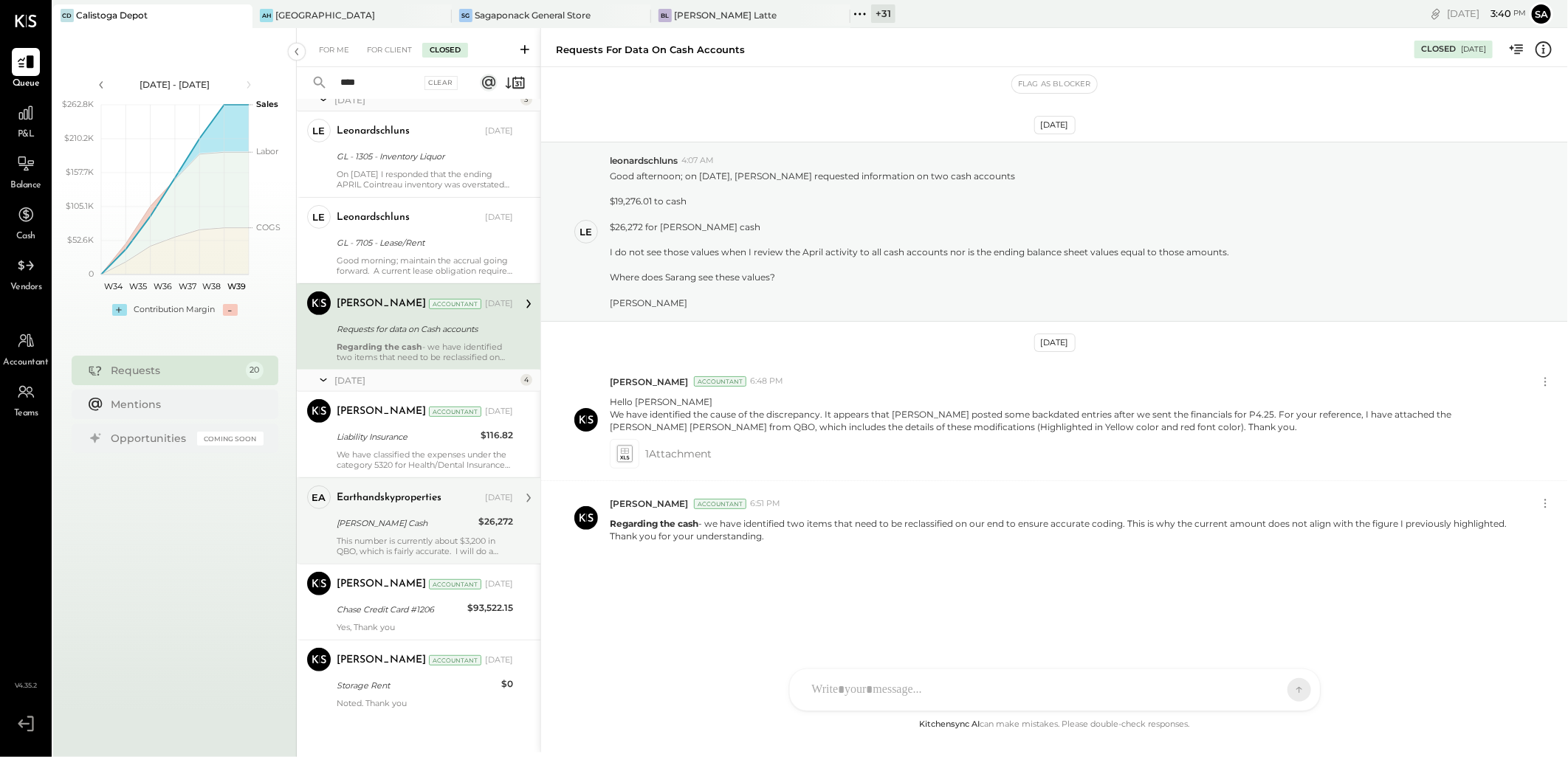
click at [401, 517] on div "Petty Cash" at bounding box center [405, 523] width 137 height 15
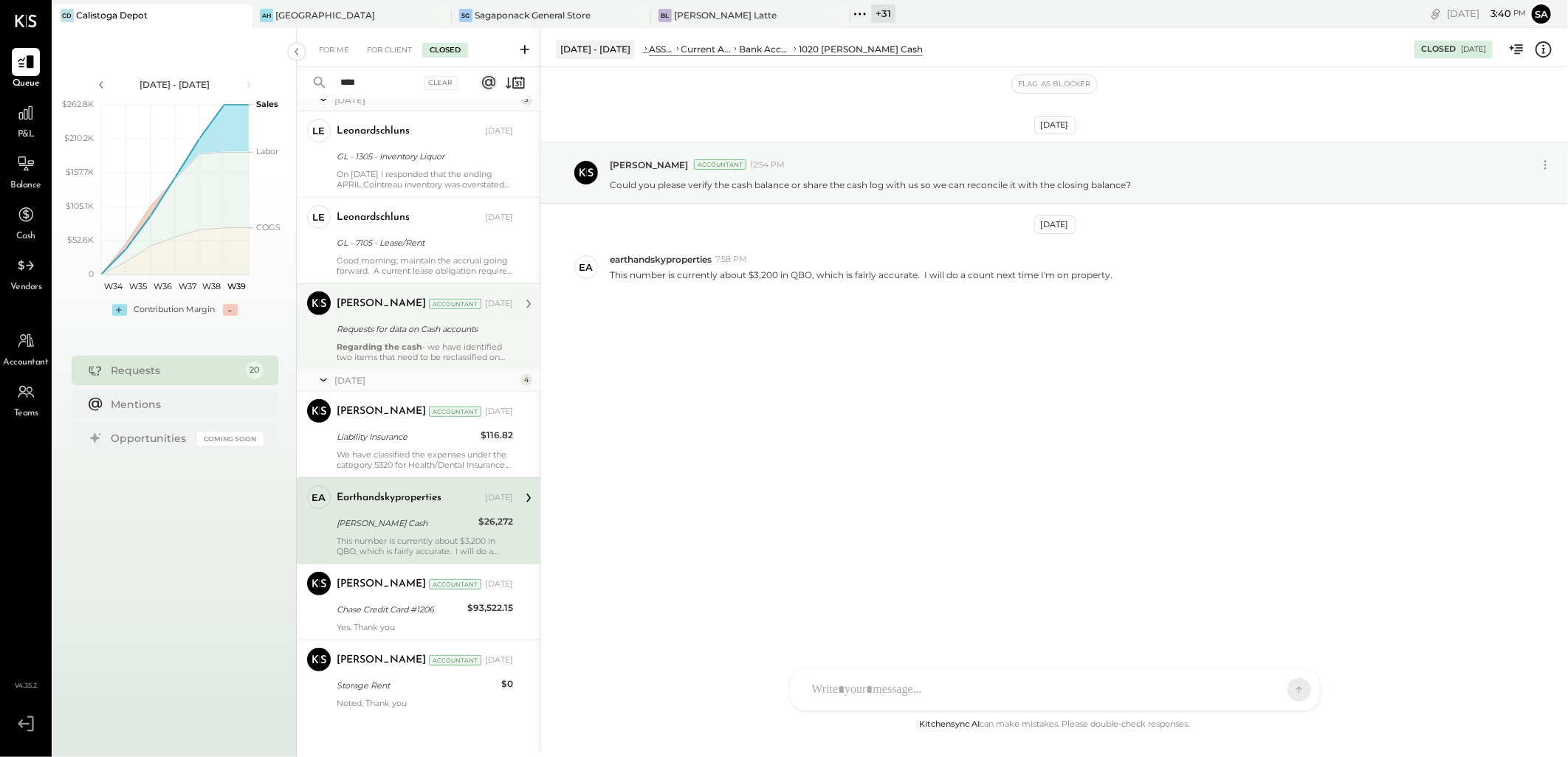
click at [425, 345] on div "Regarding the cash - we have identified two items that need to be reclassified …" at bounding box center [425, 351] width 176 height 21
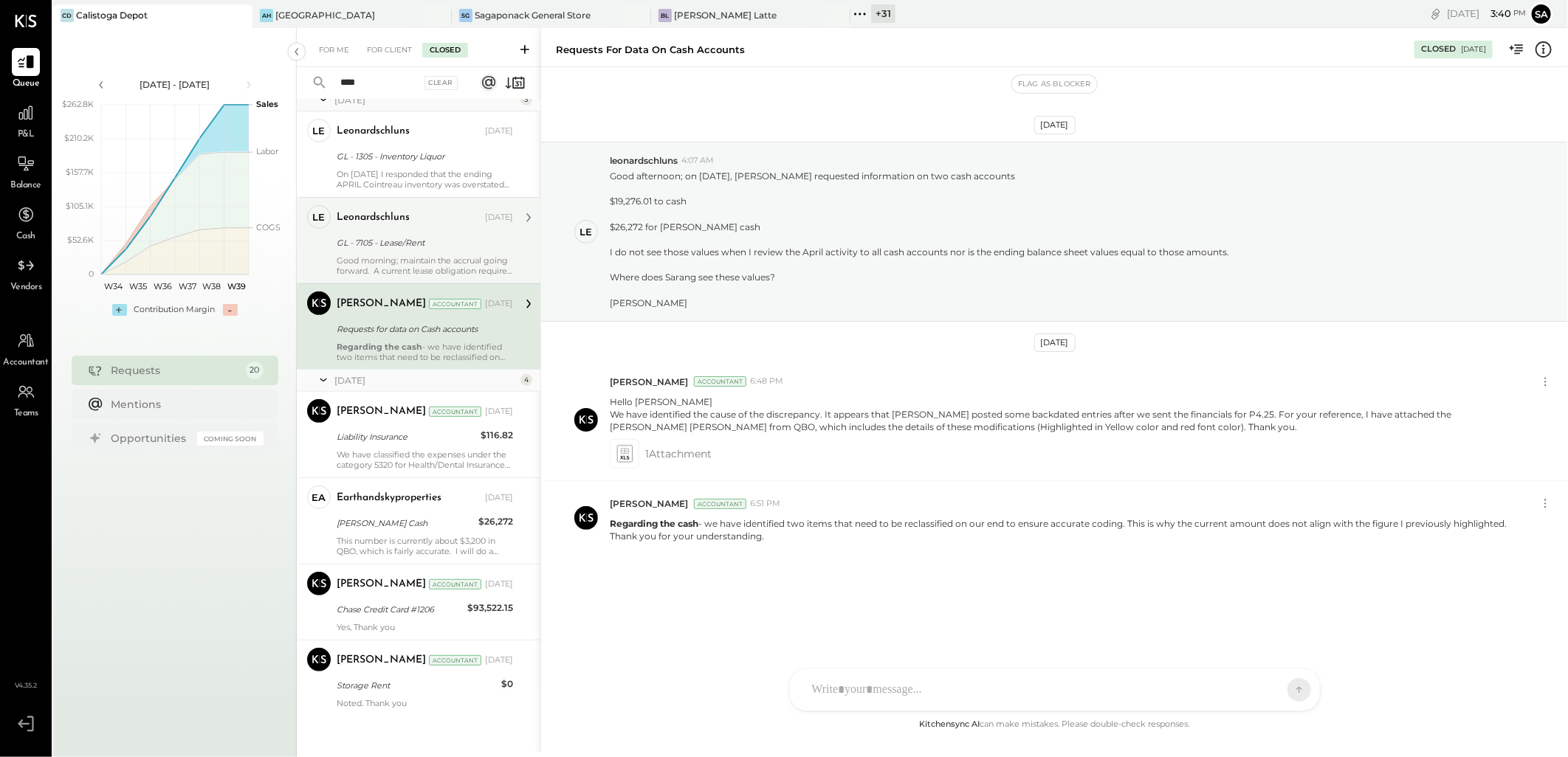
click at [439, 239] on div "GL - 7105 - Lease/Rent" at bounding box center [423, 242] width 172 height 15
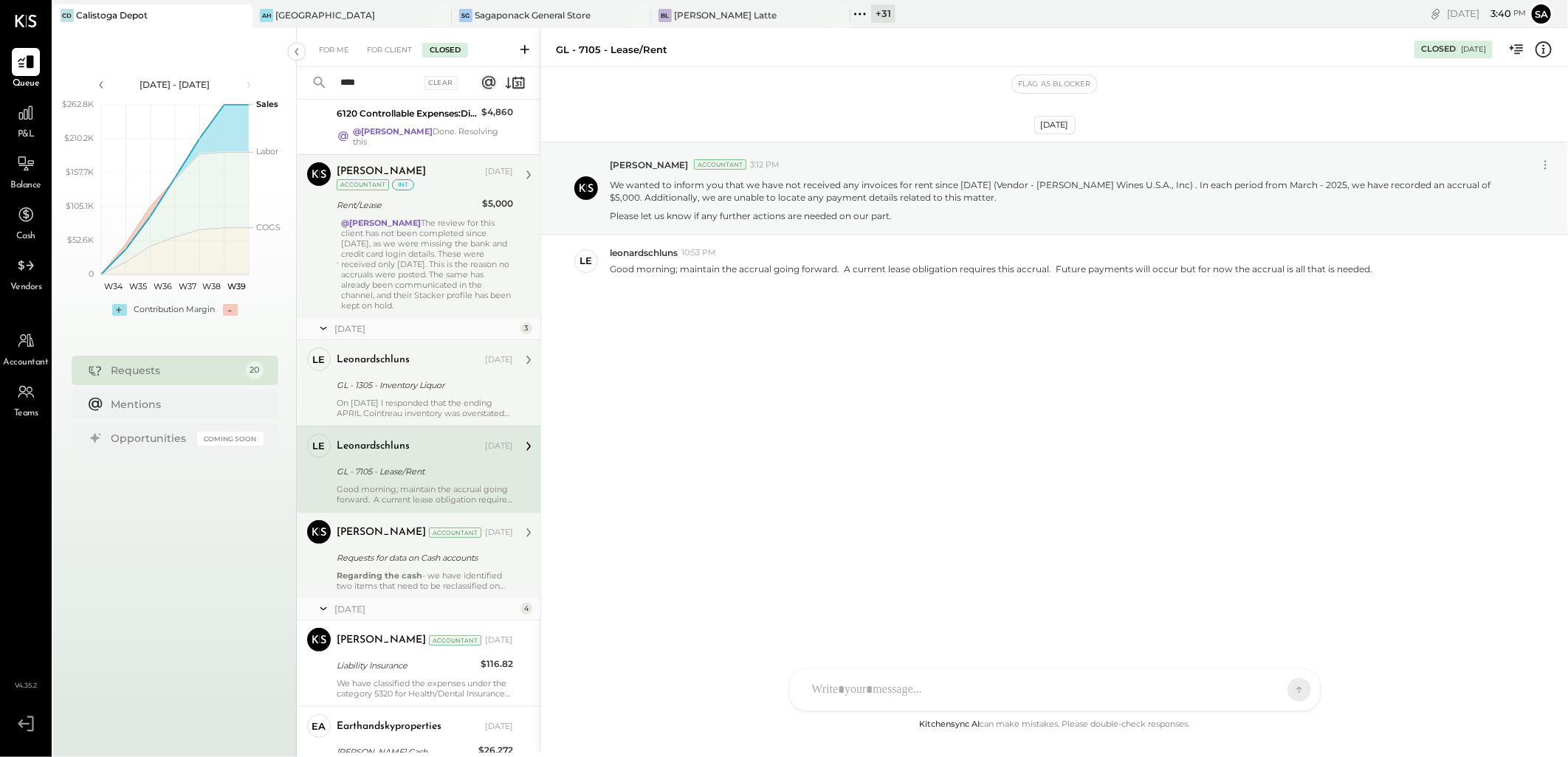
scroll to position [62, 0]
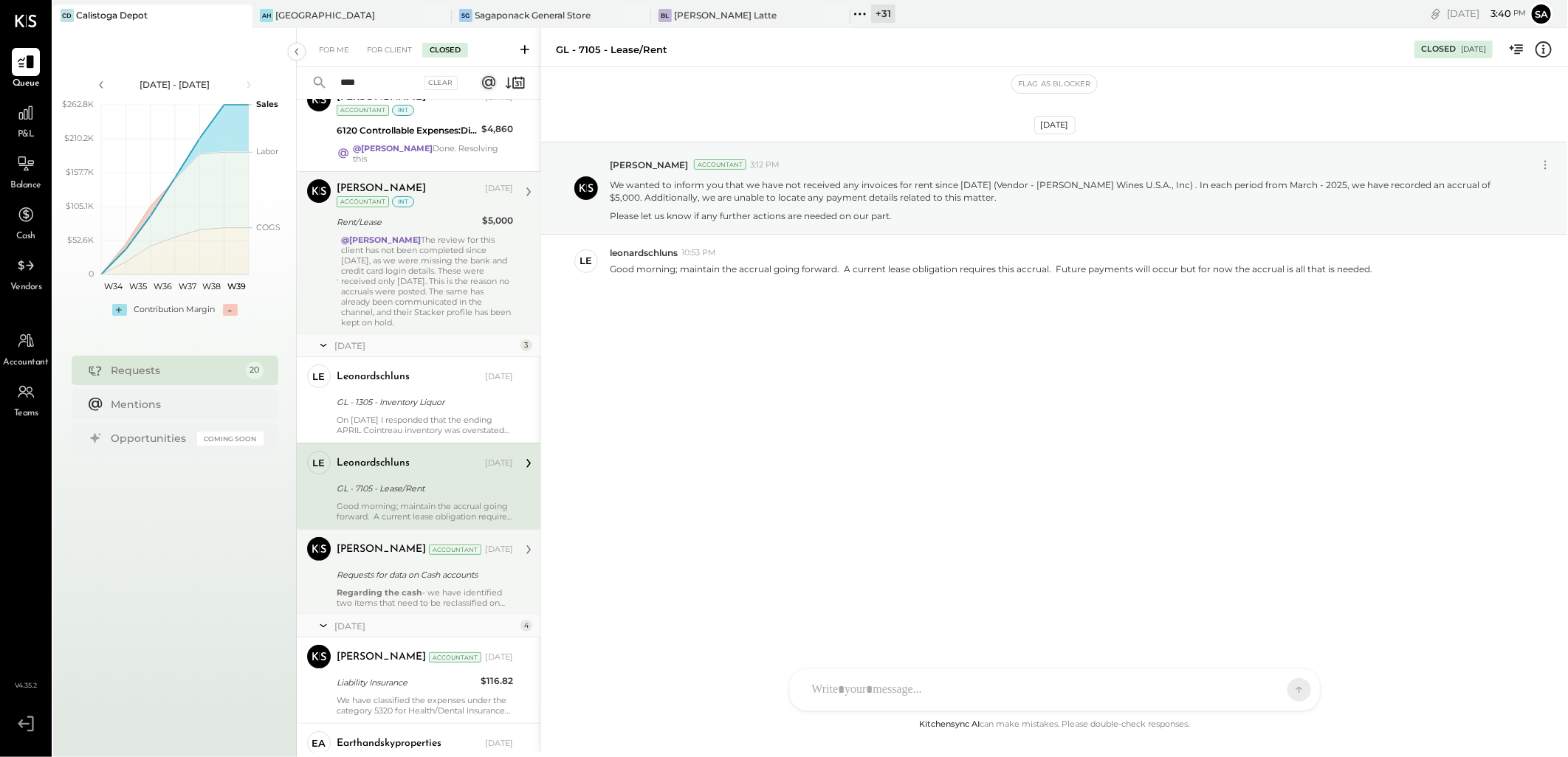
click at [448, 298] on div "@Navin Jain The review for this client has not been completed since June 2025, …" at bounding box center [427, 281] width 172 height 93
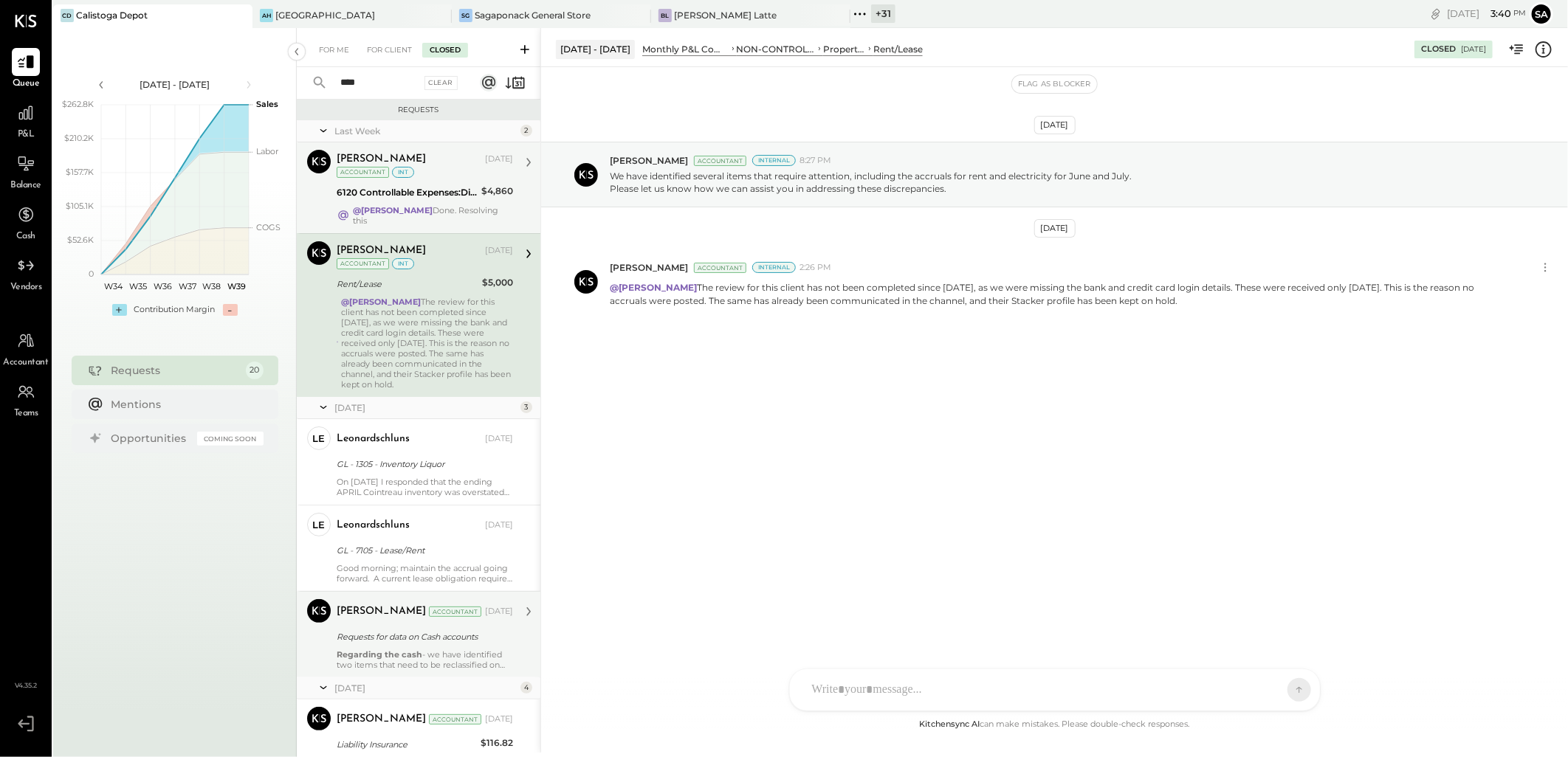
click at [453, 203] on div "Sarang Khandhar Sep 18, 2025 Accountant int 6120 Controllable Expenses:Direct O…" at bounding box center [425, 187] width 176 height 76
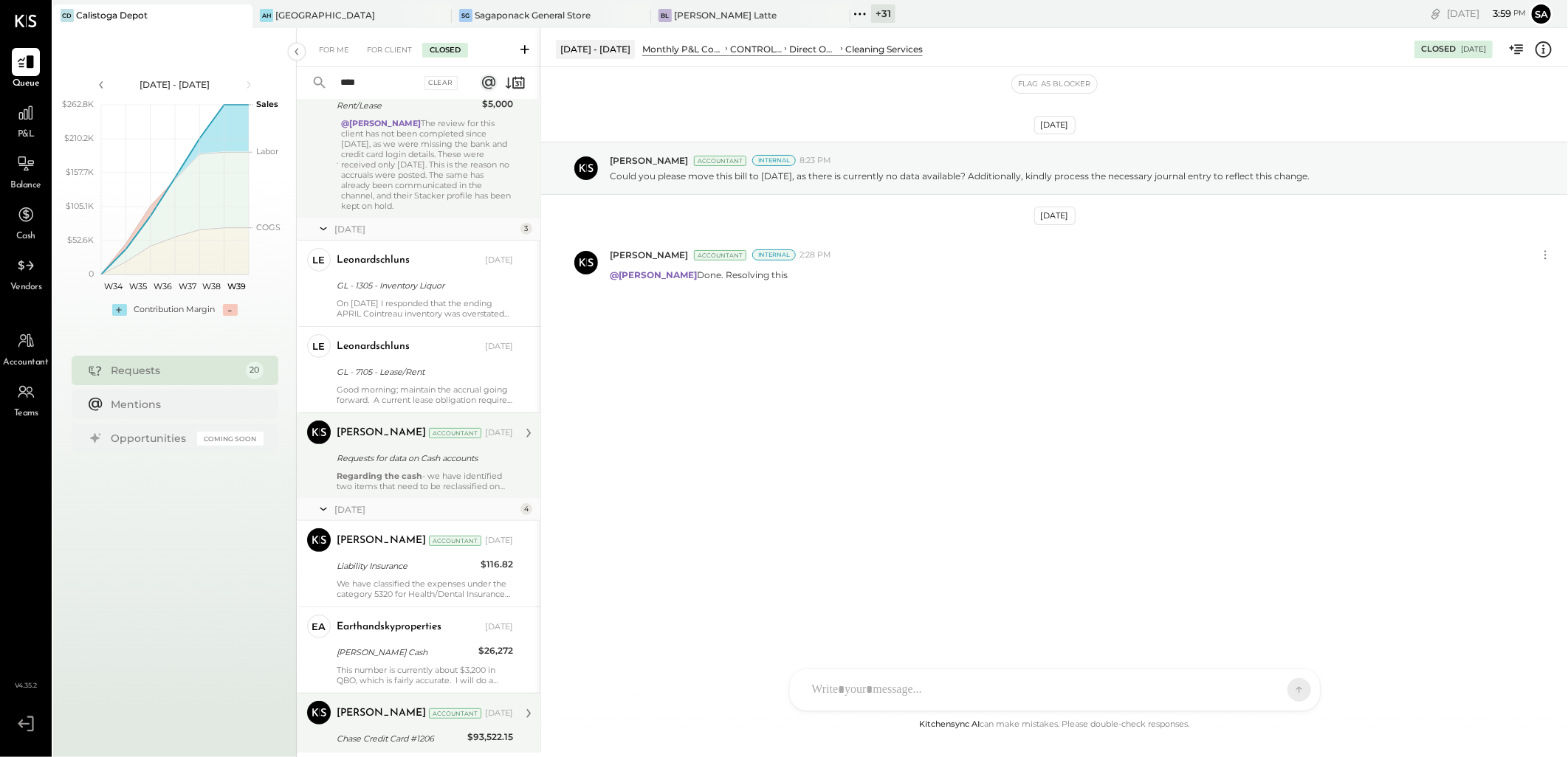
scroll to position [144, 0]
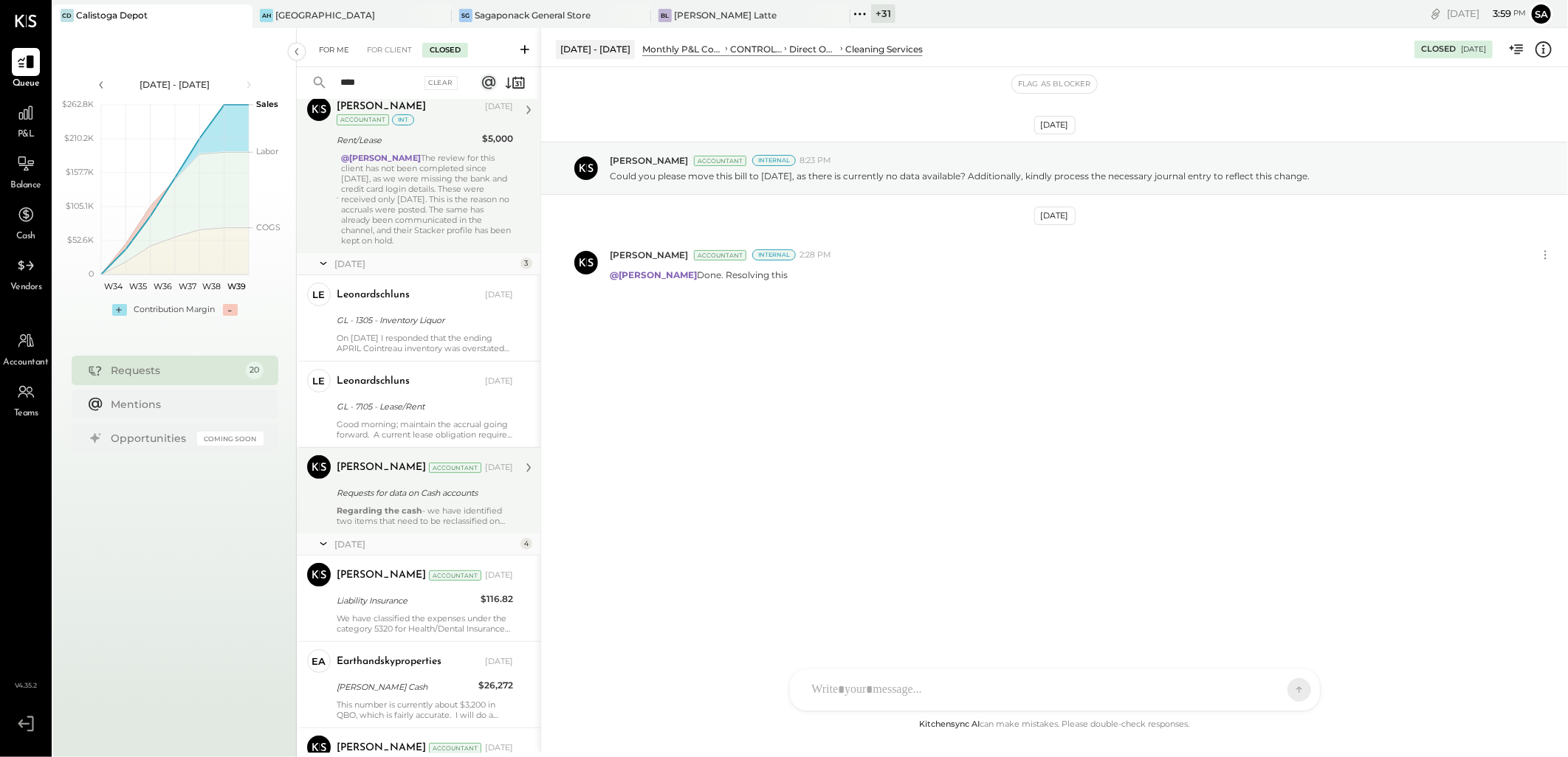
click at [338, 54] on div "For Me" at bounding box center [334, 50] width 45 height 15
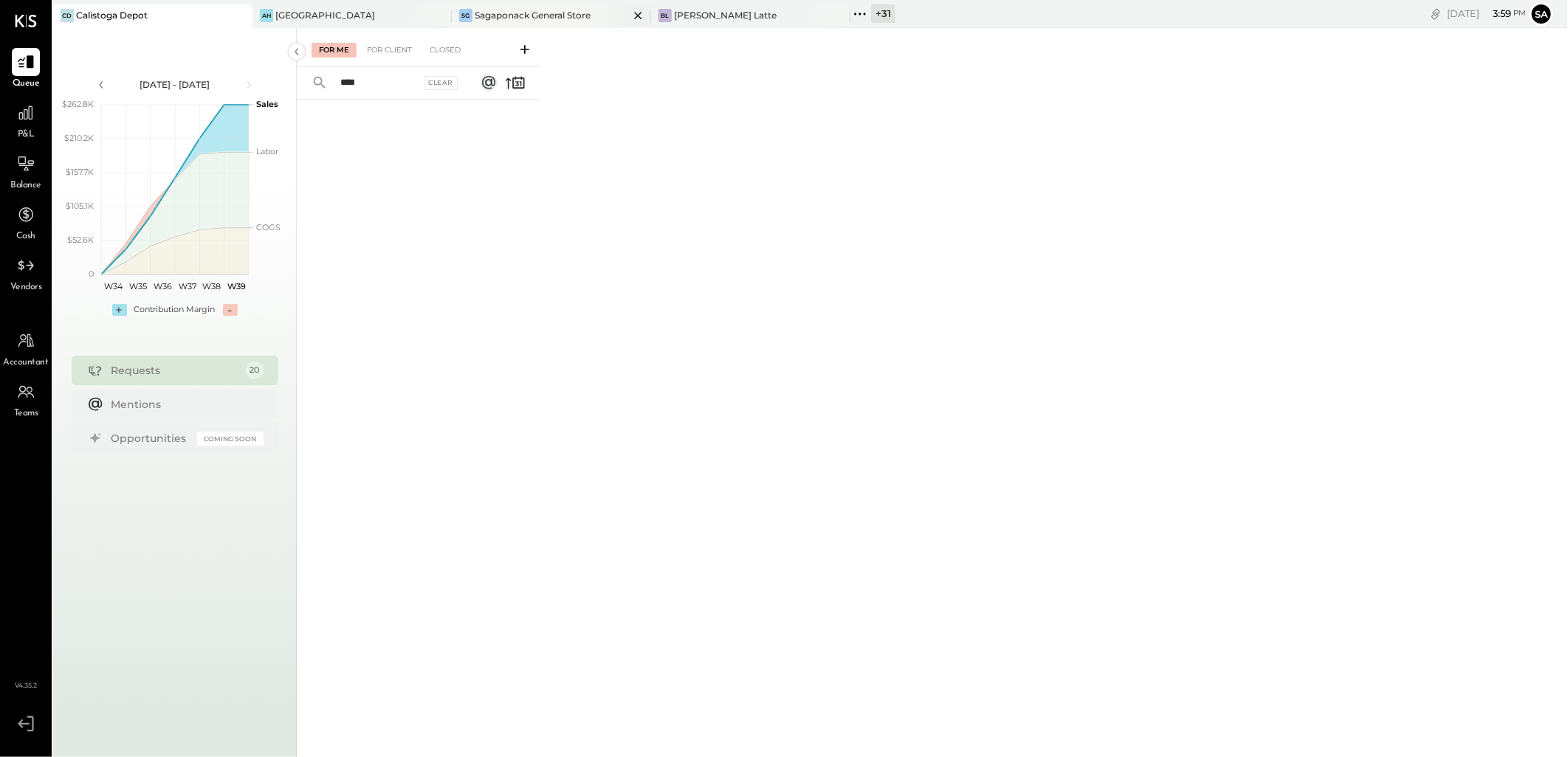
click at [572, 10] on div "Sagaponack General Store" at bounding box center [532, 15] width 116 height 12
